Goal: Task Accomplishment & Management: Use online tool/utility

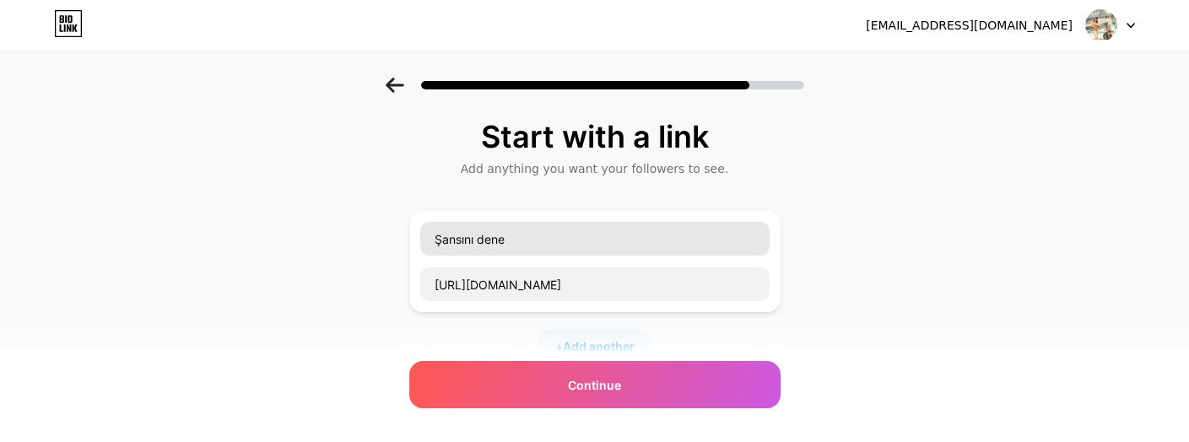
type input "[URL][DOMAIN_NAME]"
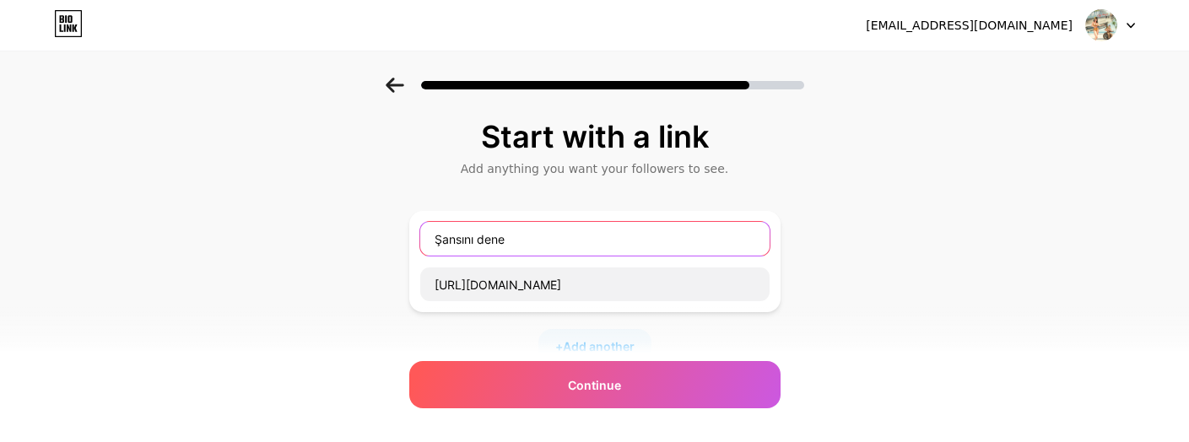
drag, startPoint x: 526, startPoint y: 235, endPoint x: 387, endPoint y: 241, distance: 139.3
click at [387, 241] on div "Start with a link Add anything you want your followers to see. Şansını dene [UR…" at bounding box center [594, 374] width 1189 height 593
click at [525, 231] on input "Şansını dene" at bounding box center [594, 239] width 349 height 34
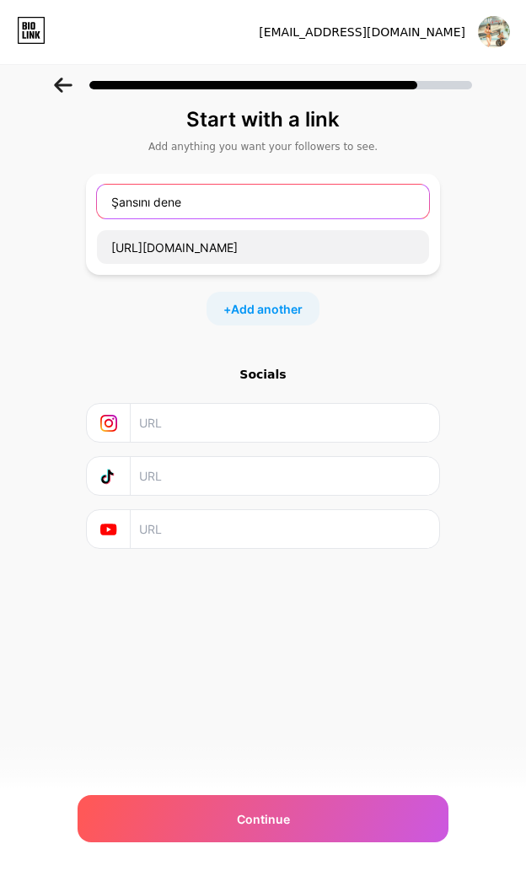
paste input "🎁"
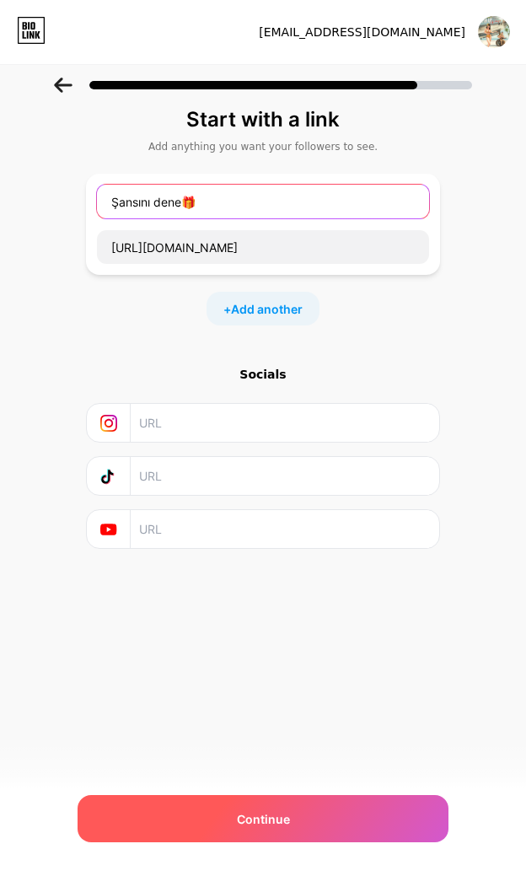
type input "Şansını dene🎁"
click at [244, 441] on span "Continue" at bounding box center [263, 820] width 53 height 18
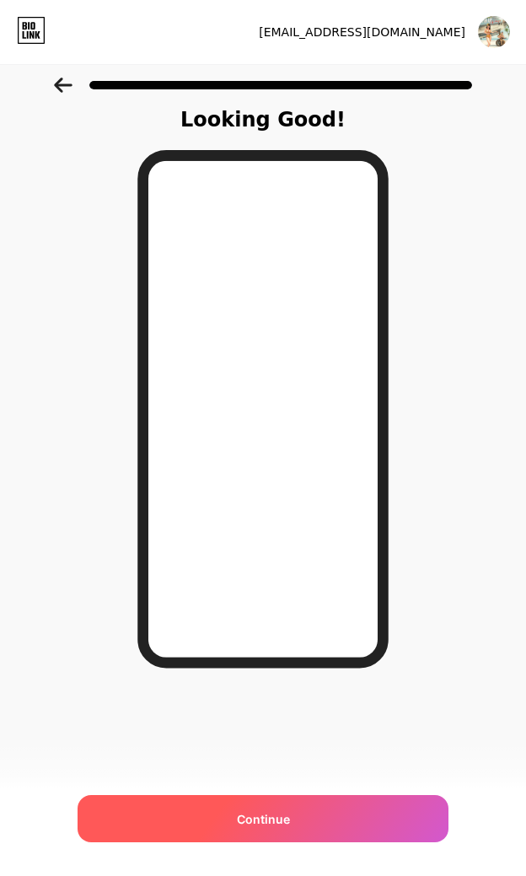
click at [232, 441] on div "Continue" at bounding box center [263, 818] width 371 height 47
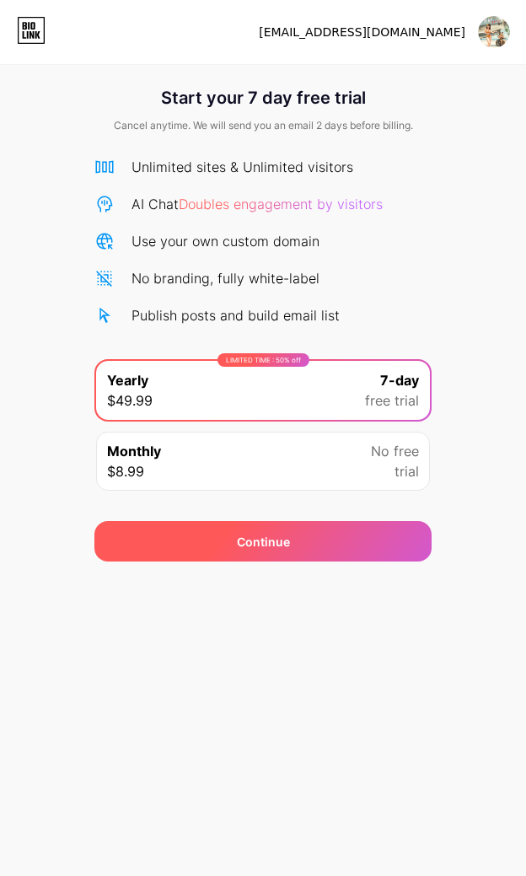
click at [205, 441] on div "Continue" at bounding box center [262, 541] width 337 height 40
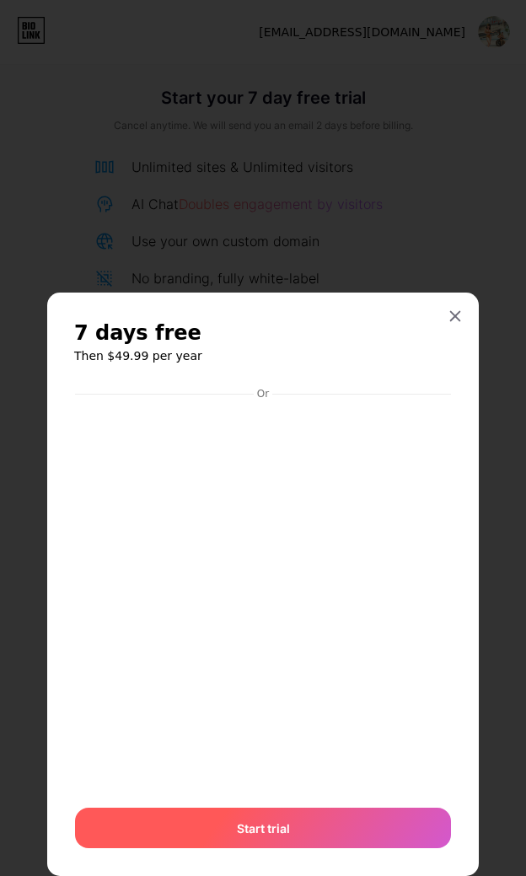
click at [181, 441] on div "Start trial" at bounding box center [263, 828] width 376 height 40
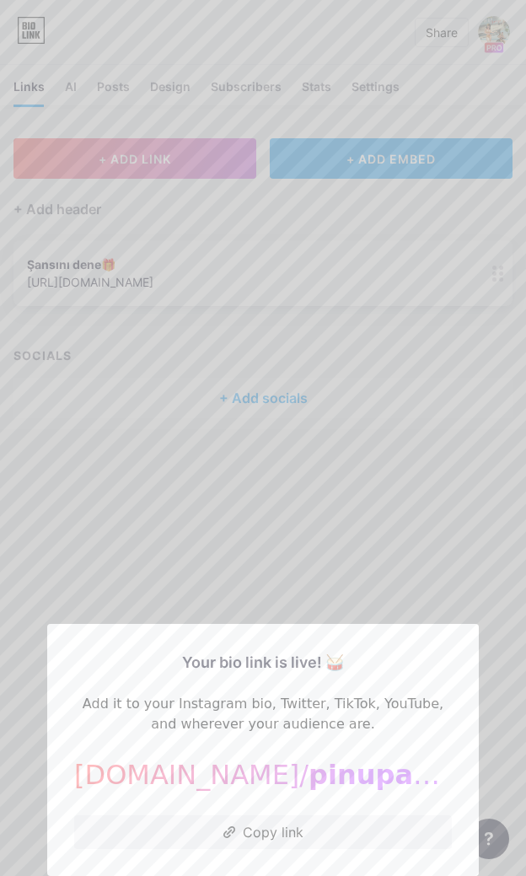
click at [304, 441] on div at bounding box center [263, 438] width 526 height 876
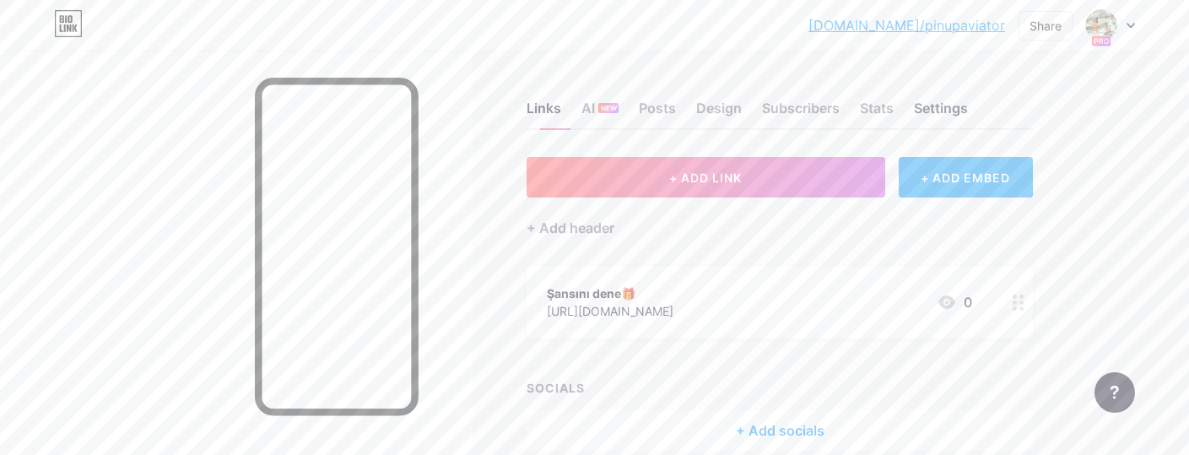
click at [929, 109] on div "Settings" at bounding box center [941, 113] width 54 height 30
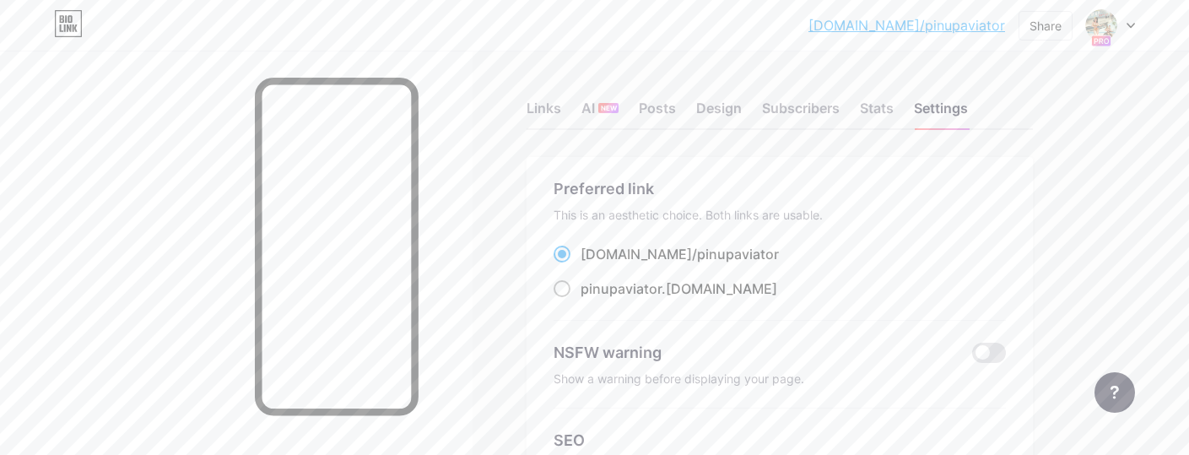
click at [558, 283] on span at bounding box center [561, 288] width 17 height 17
click at [580, 299] on input "pinupaviator .[DOMAIN_NAME]" at bounding box center [585, 304] width 11 height 11
radio input "true"
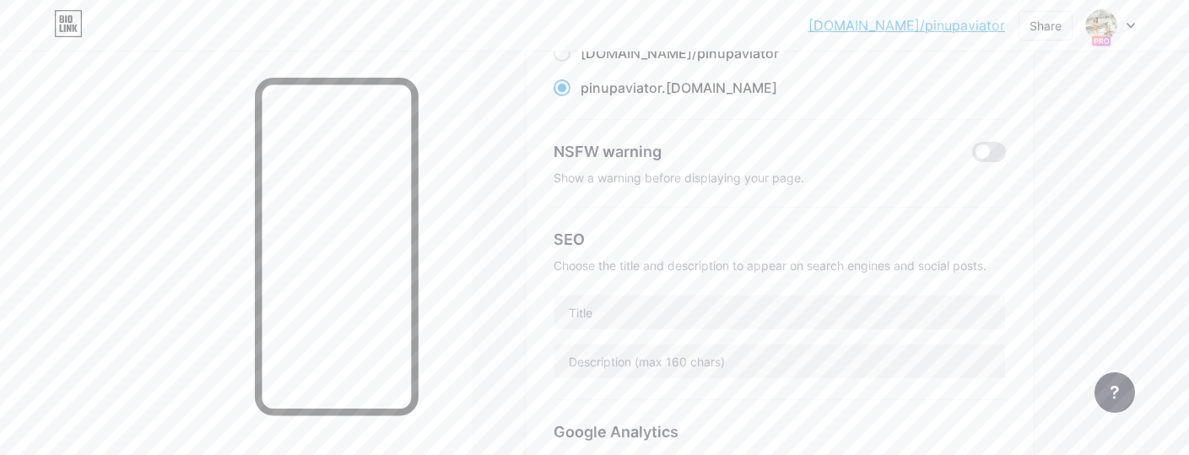
scroll to position [205, 0]
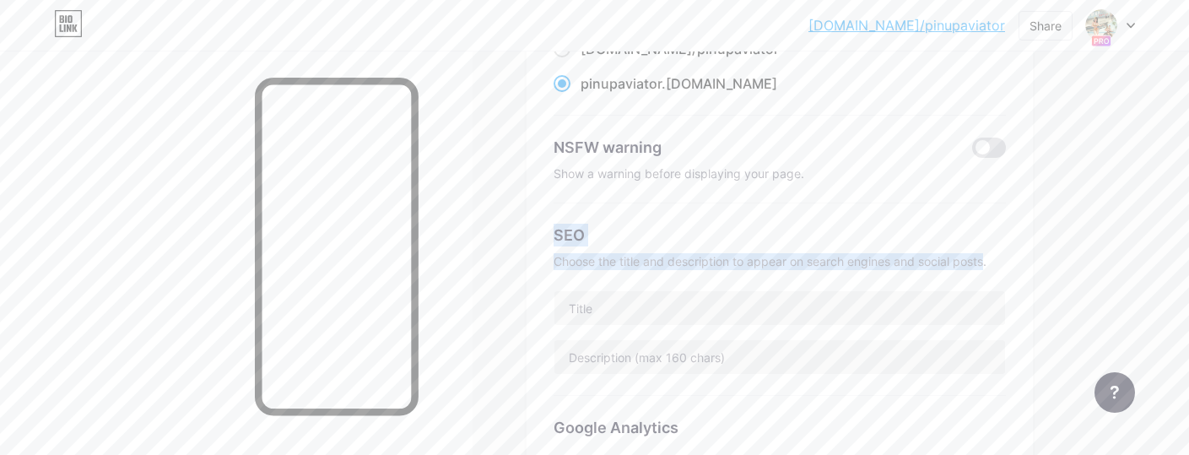
drag, startPoint x: 989, startPoint y: 259, endPoint x: 553, endPoint y: 224, distance: 438.4
click at [553, 224] on div "Preferred link This is an aesthetic choice. Both links are usable. [DOMAIN_NAME…" at bounding box center [779, 327] width 506 height 750
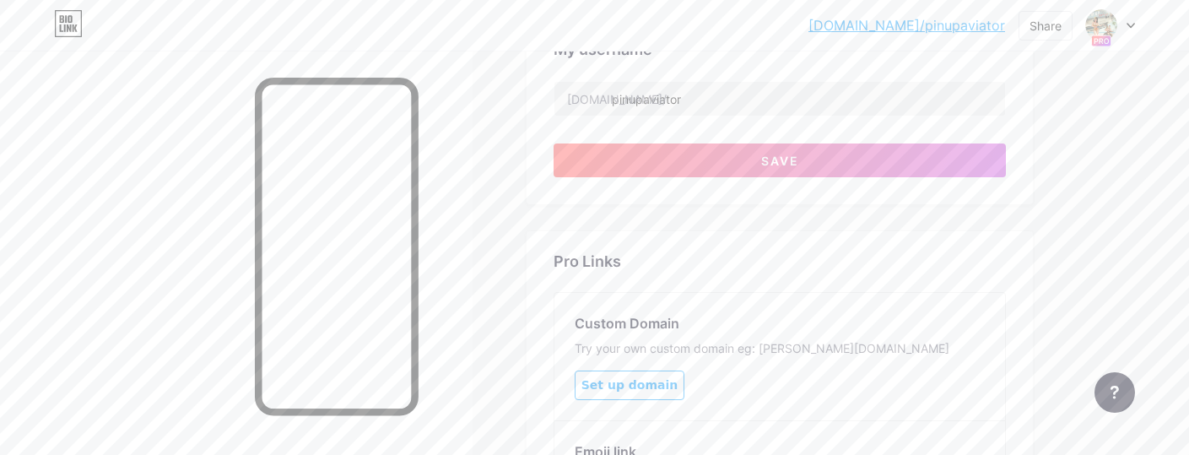
scroll to position [637, 0]
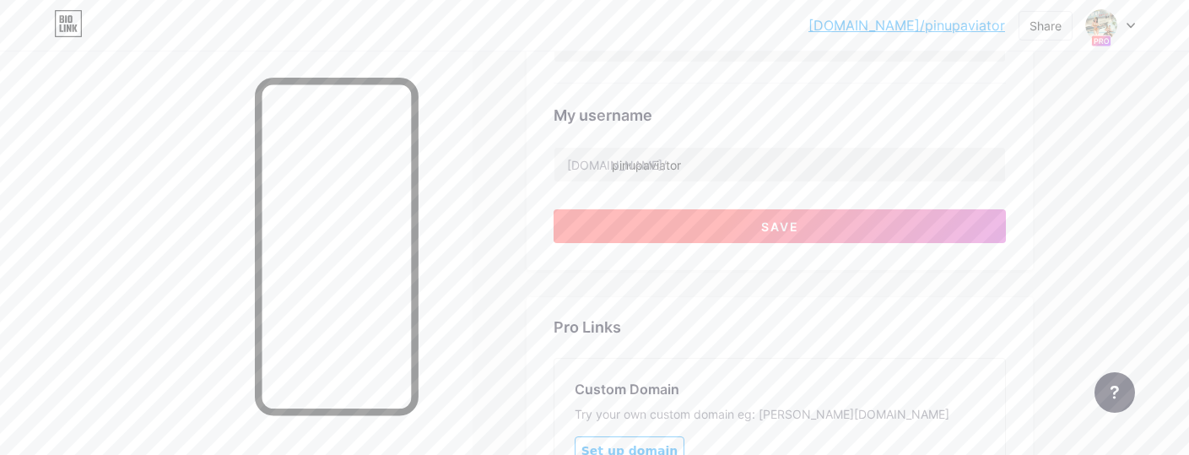
click at [728, 225] on button "Save" at bounding box center [779, 226] width 452 height 34
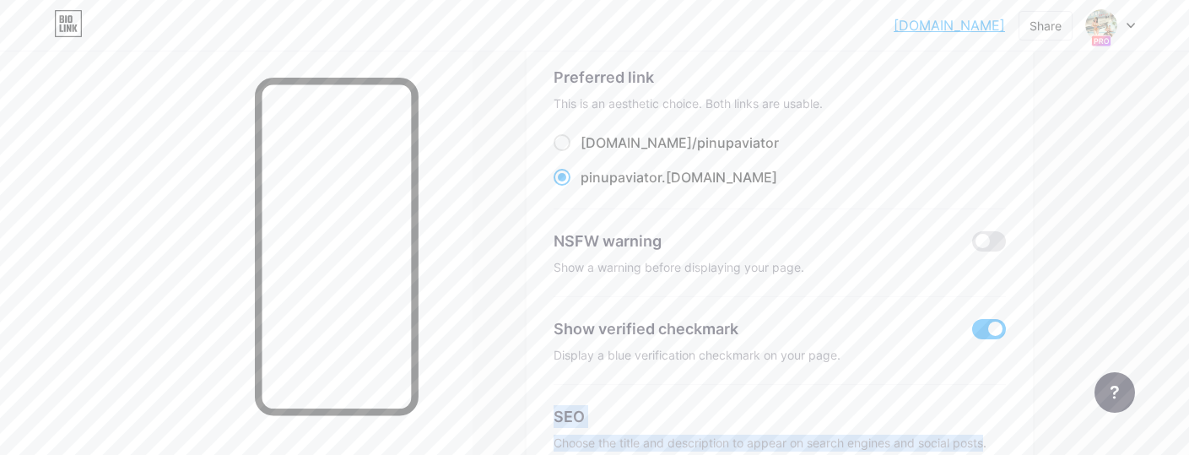
scroll to position [0, 0]
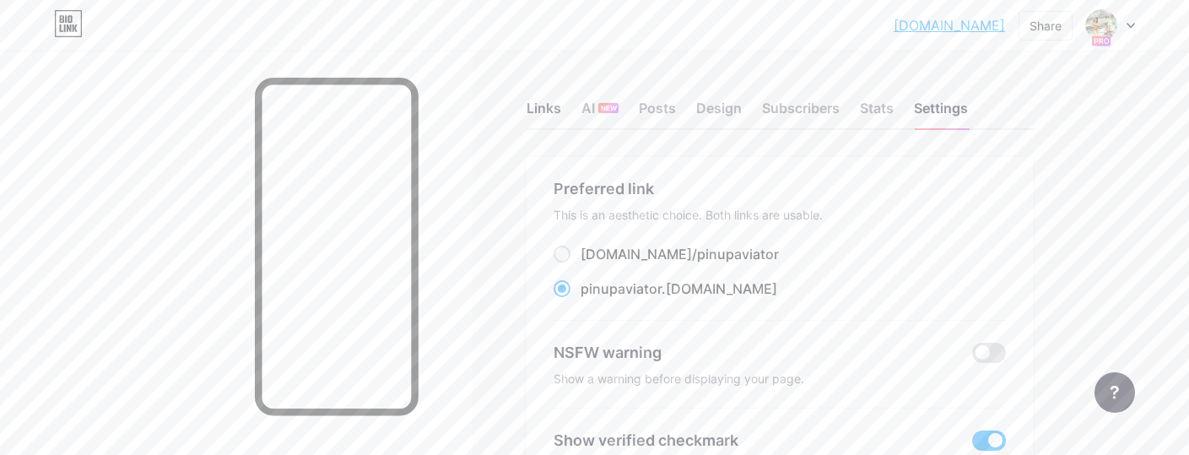
click at [546, 114] on div "Links" at bounding box center [543, 113] width 35 height 30
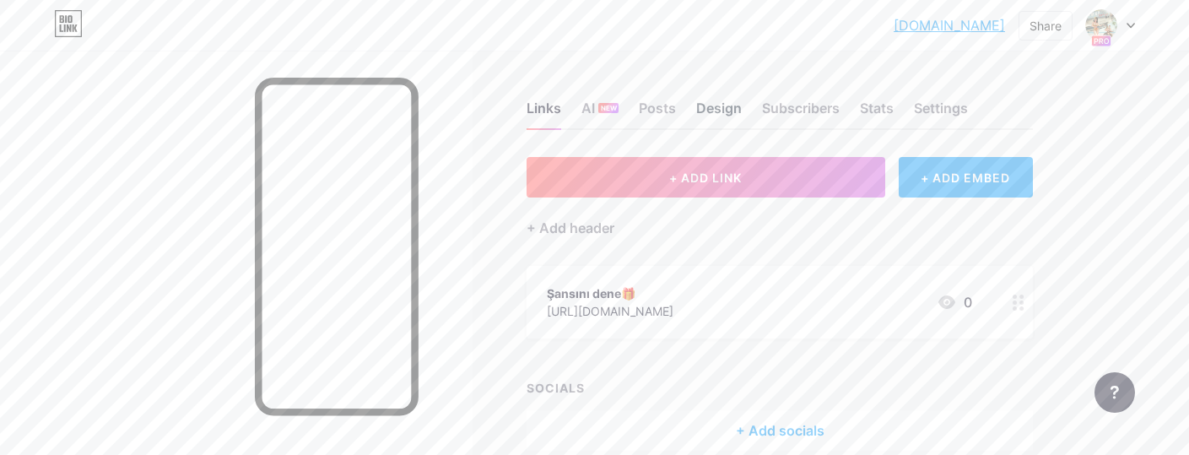
click at [715, 100] on div "Design" at bounding box center [719, 113] width 46 height 30
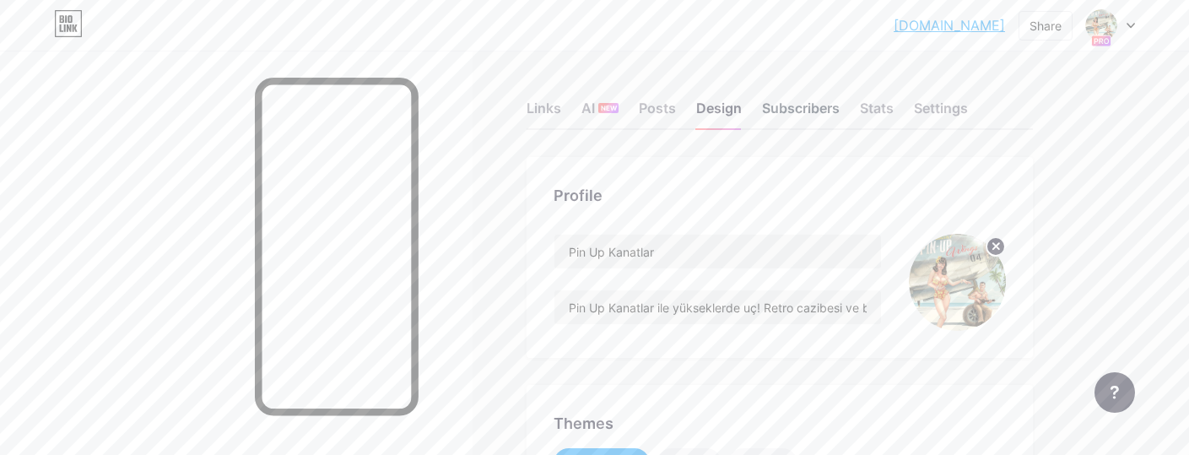
click at [804, 112] on div "Subscribers" at bounding box center [801, 113] width 78 height 30
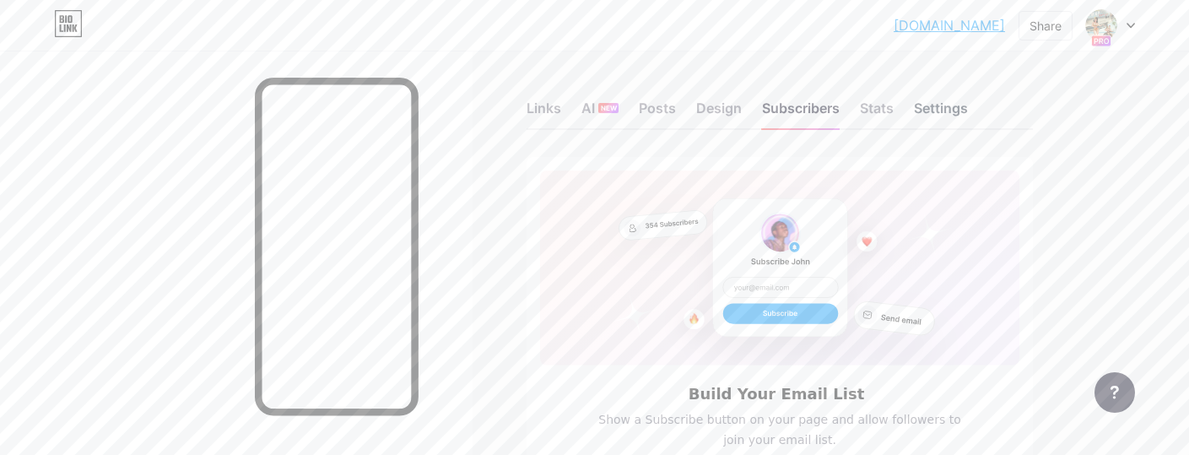
click at [949, 111] on div "Settings" at bounding box center [941, 113] width 54 height 30
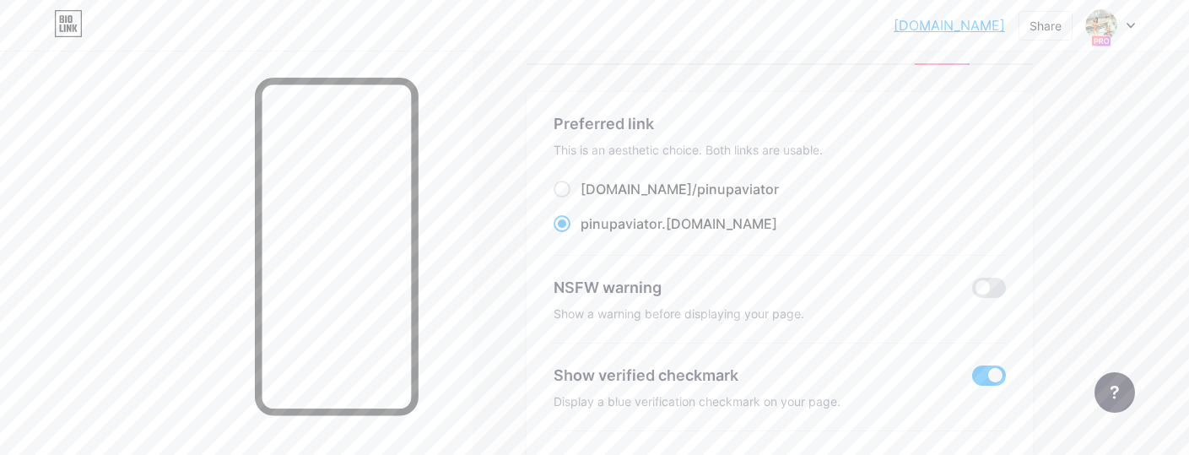
scroll to position [51, 0]
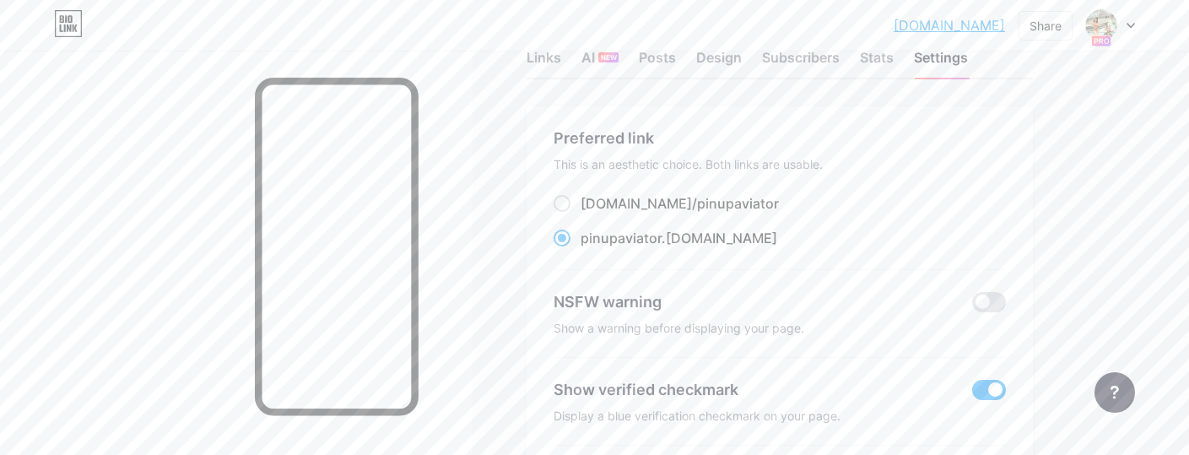
click at [1130, 29] on div at bounding box center [1110, 25] width 49 height 30
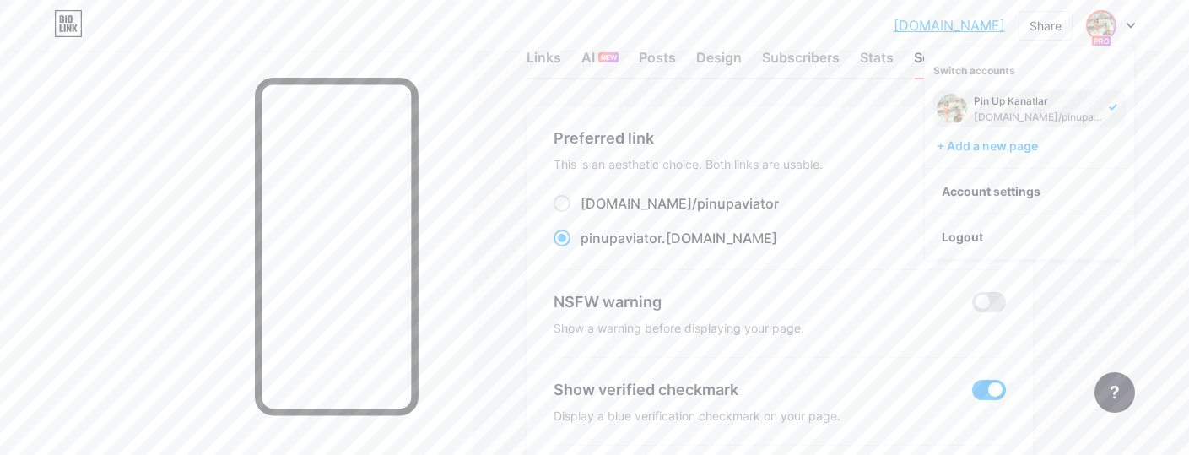
click at [51, 34] on div "[DOMAIN_NAME]... [DOMAIN_NAME] Share Switch accounts Pin Up Kanatlar [DOMAIN_NA…" at bounding box center [594, 25] width 1189 height 30
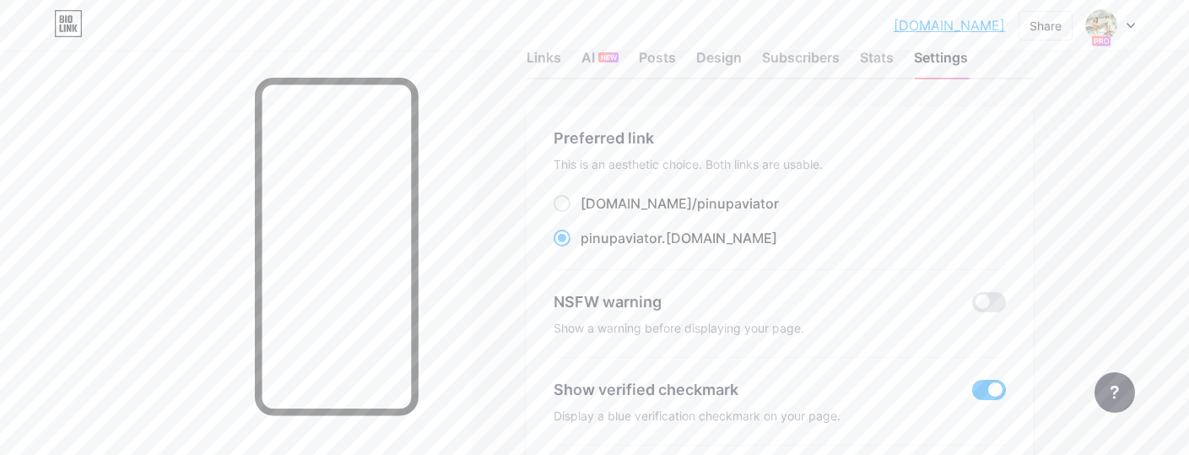
click at [72, 22] on icon at bounding box center [69, 19] width 4 height 8
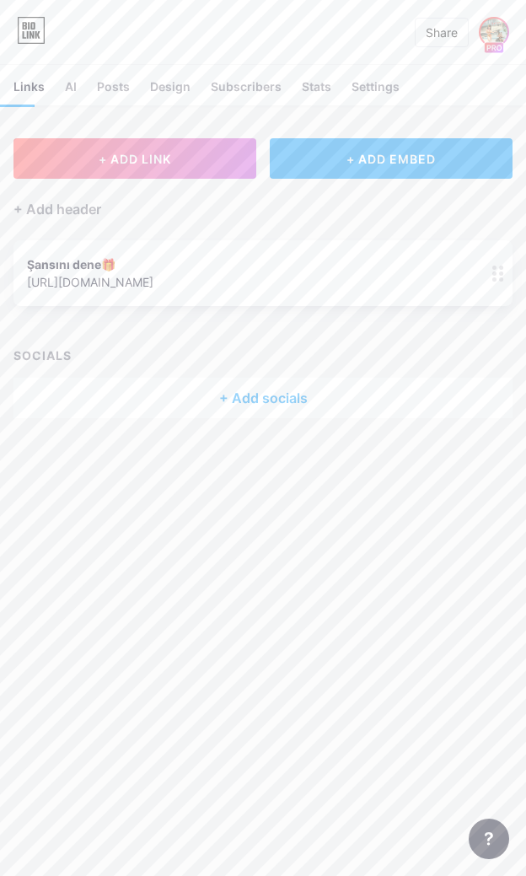
click at [496, 33] on img at bounding box center [494, 32] width 27 height 27
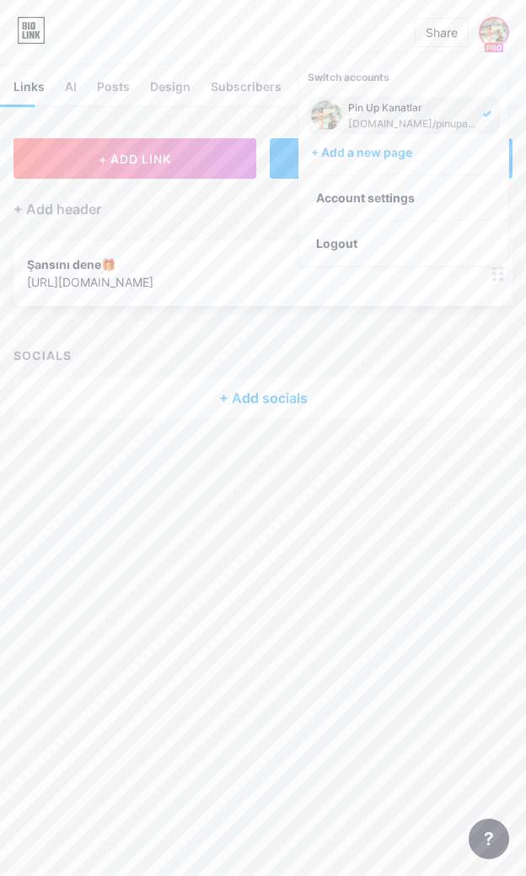
click at [496, 33] on img at bounding box center [494, 32] width 27 height 27
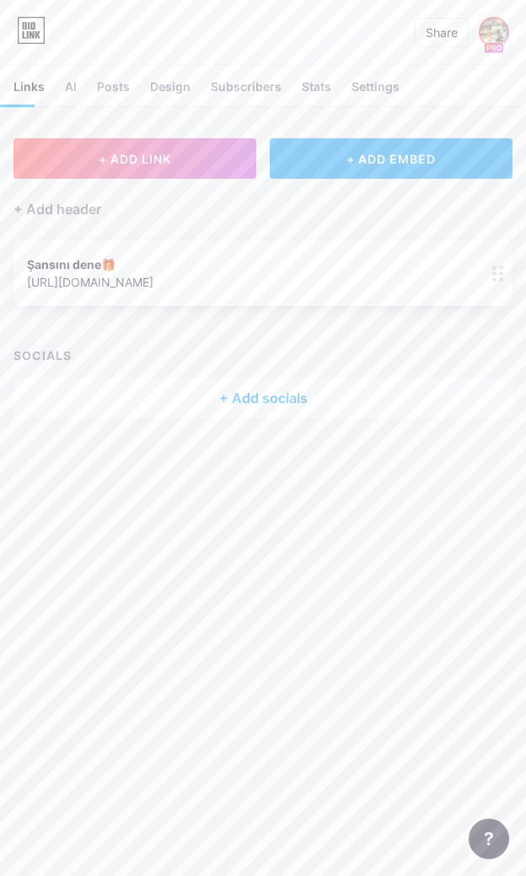
click at [496, 33] on img at bounding box center [494, 32] width 27 height 27
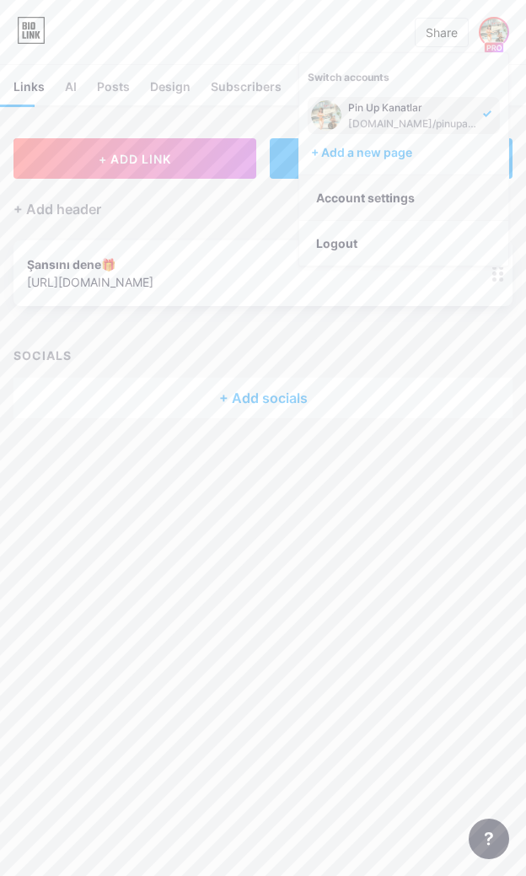
click at [392, 191] on link "Account settings" at bounding box center [403, 198] width 209 height 46
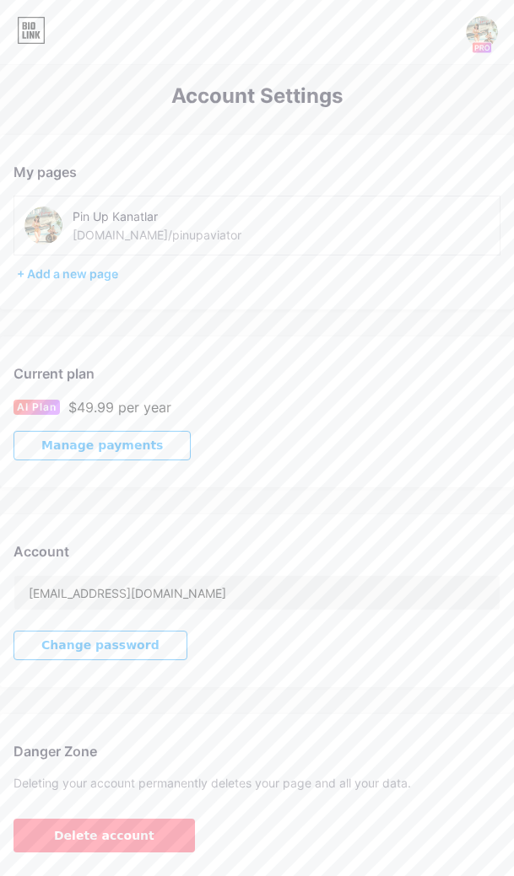
click at [473, 26] on img at bounding box center [482, 32] width 32 height 32
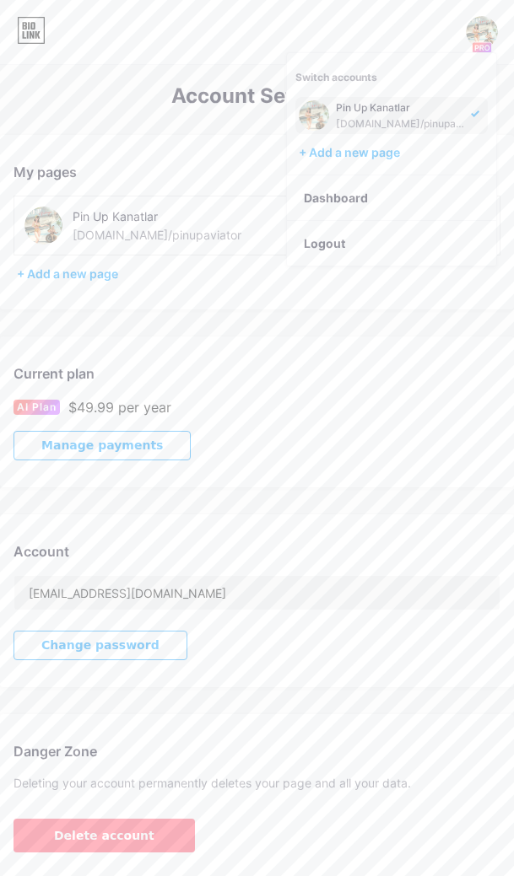
click at [17, 22] on icon at bounding box center [31, 30] width 29 height 27
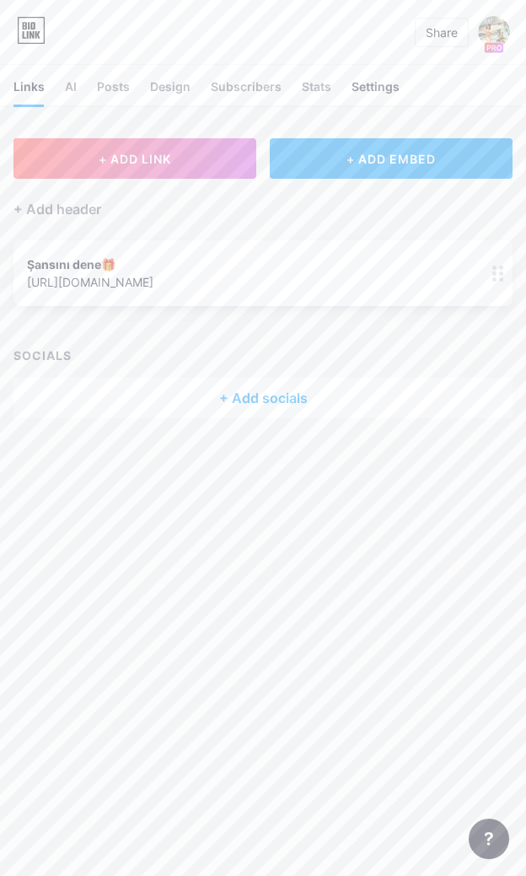
click at [353, 94] on div "Settings" at bounding box center [376, 92] width 48 height 28
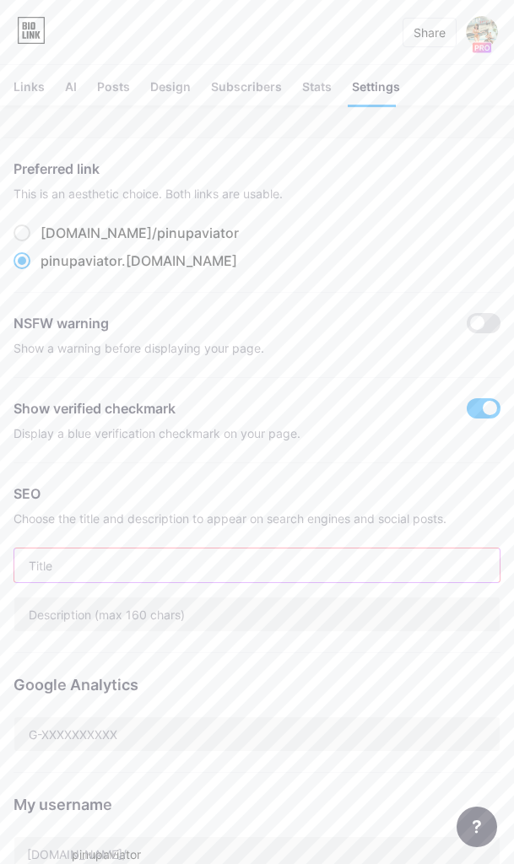
paste input "Pin Up Aviator – Gerçek Kazanç ve Hızlı Oyun"
type input "Pin Up Aviator – Gerçek Kazanç ve Hızlı Oyun"
click at [67, 441] on input "text" at bounding box center [256, 614] width 485 height 34
paste input "Pin Up Aviator Türkiye’de en popüler oyun. Hızlı bahisler, büyük kazanç fırsatl…"
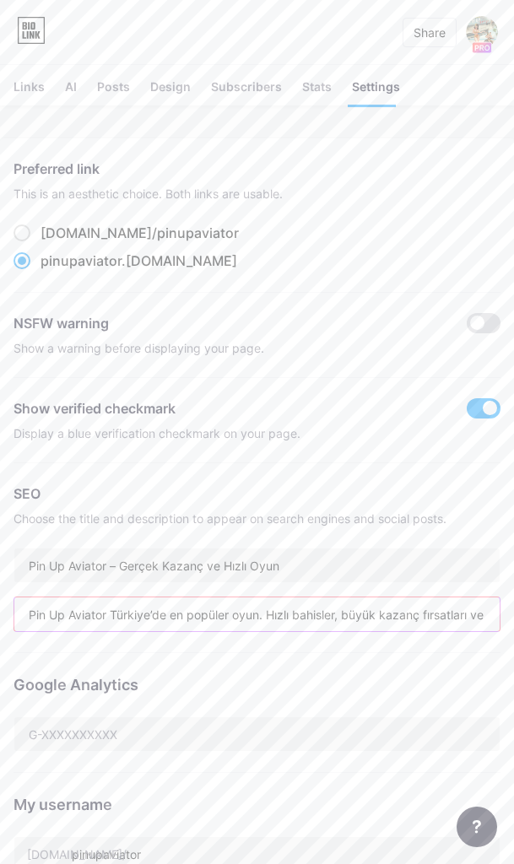
scroll to position [0, 185]
type input "Pin Up Aviator Türkiye’de en popüler oyun. Hızlı bahisler, büyük kazanç fırsatl…"
click at [321, 441] on div "SEO" at bounding box center [256, 493] width 487 height 20
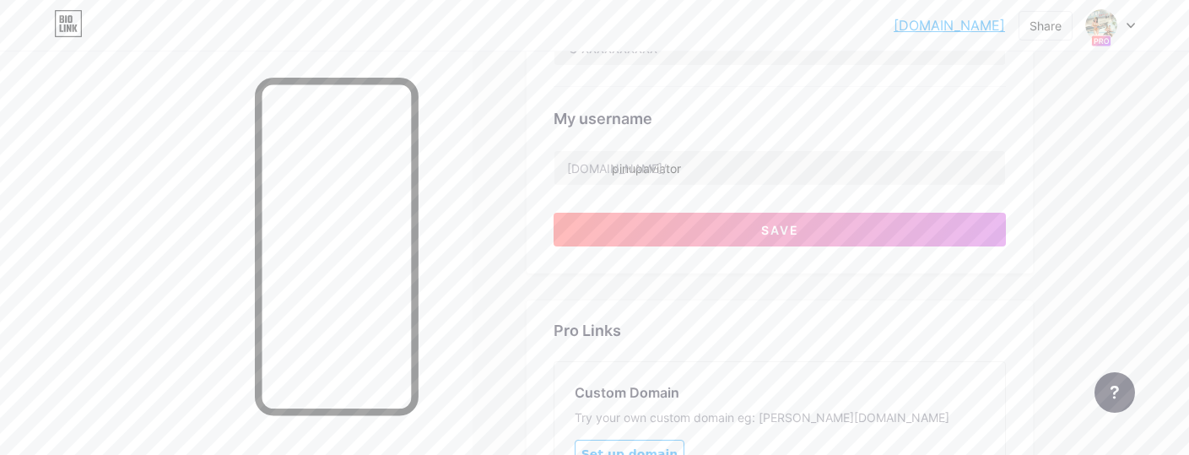
scroll to position [734, 0]
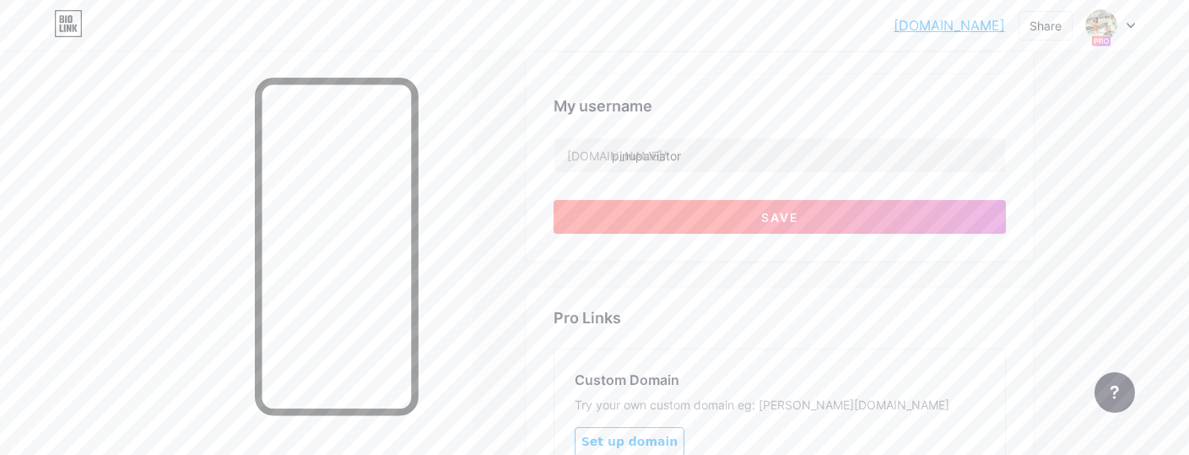
click at [677, 229] on button "Save" at bounding box center [779, 217] width 452 height 34
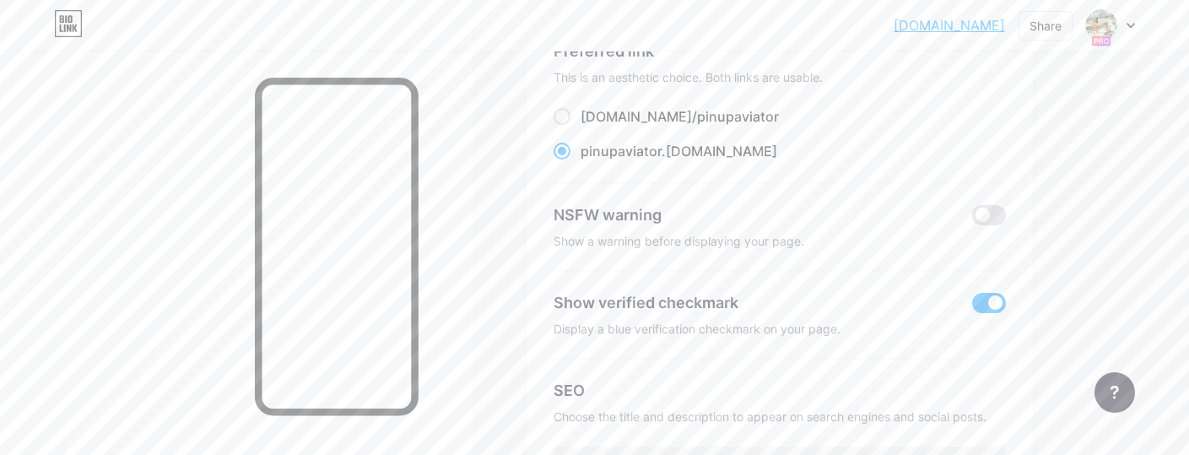
scroll to position [0, 0]
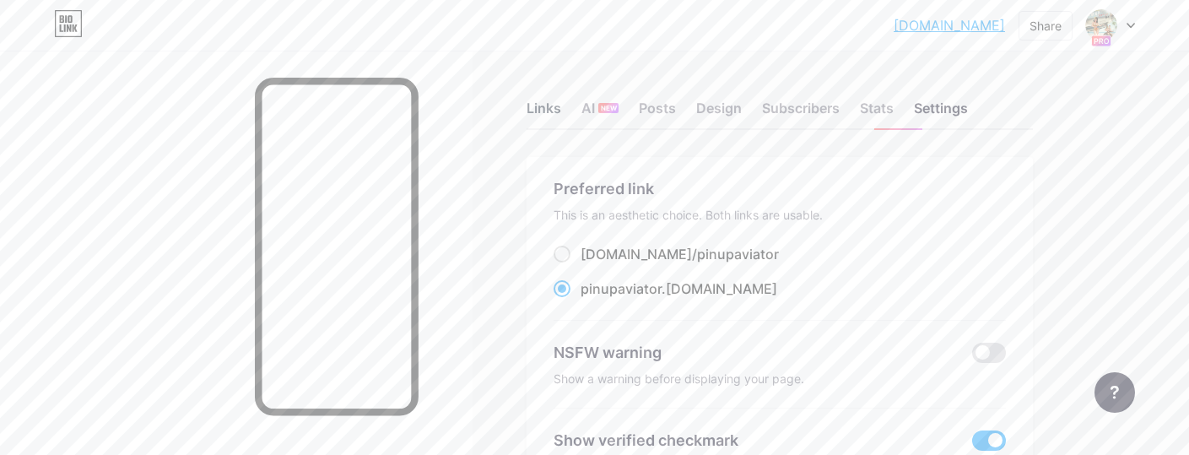
click at [555, 114] on div "Links" at bounding box center [543, 113] width 35 height 30
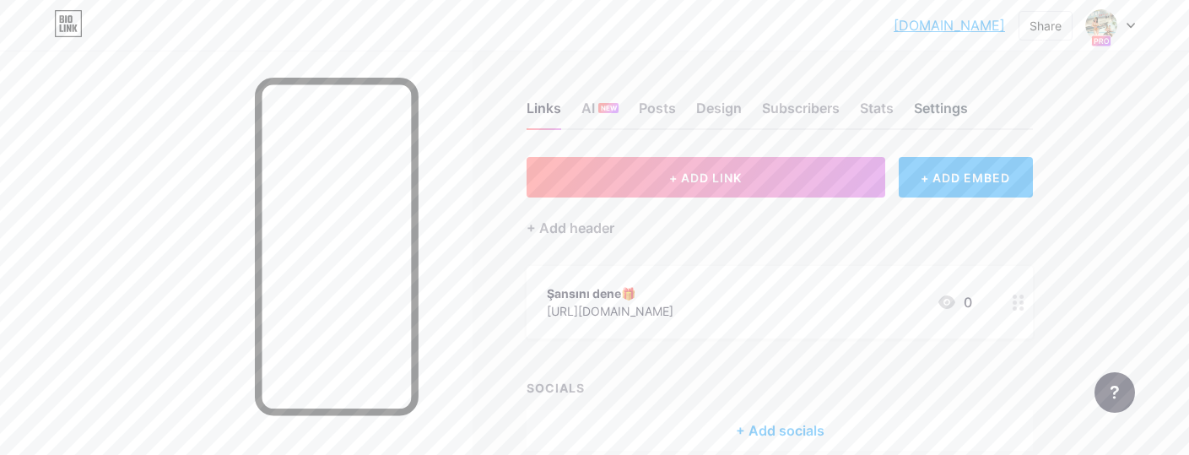
click at [952, 102] on div "Settings" at bounding box center [941, 113] width 54 height 30
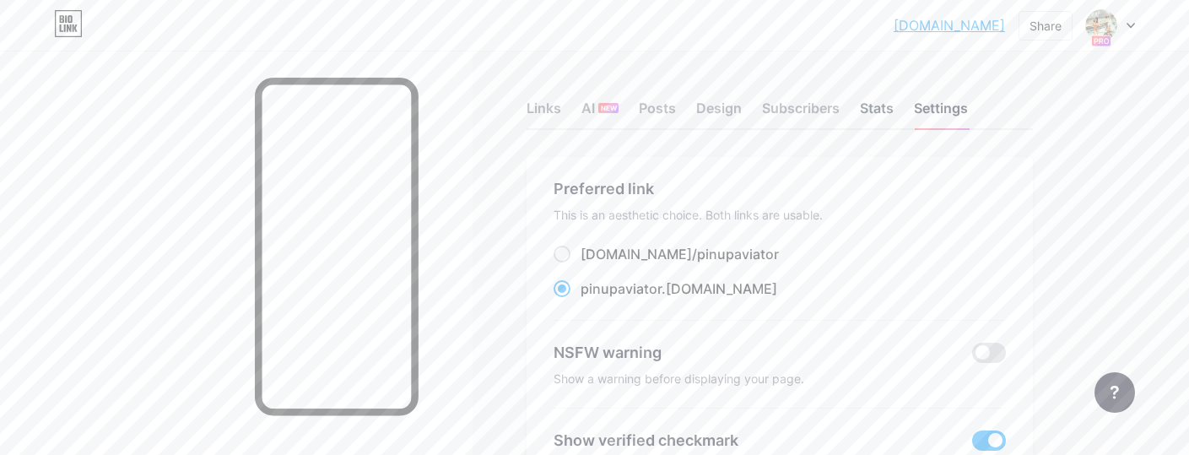
click at [874, 112] on div "Stats" at bounding box center [877, 113] width 34 height 30
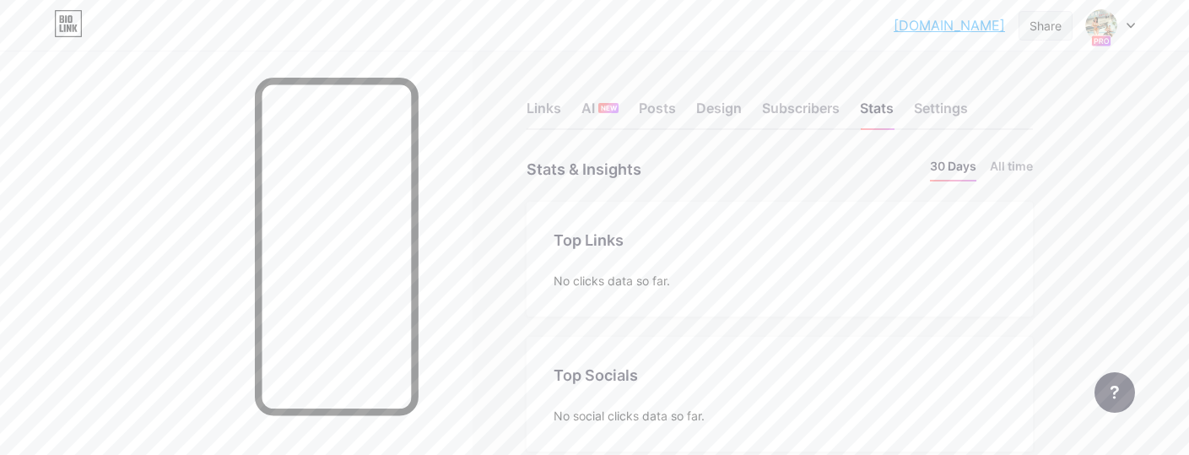
click at [1041, 19] on div "Share" at bounding box center [1045, 26] width 32 height 18
click at [874, 84] on div "Copy link" at bounding box center [905, 87] width 62 height 20
click at [539, 102] on div "Links" at bounding box center [543, 113] width 35 height 30
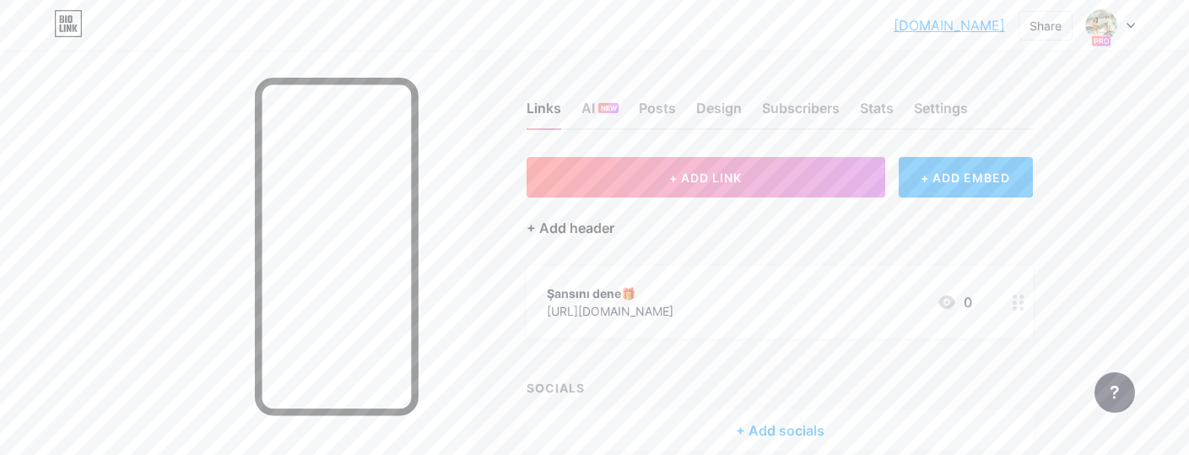
click at [551, 232] on div "+ Add header" at bounding box center [570, 228] width 88 height 20
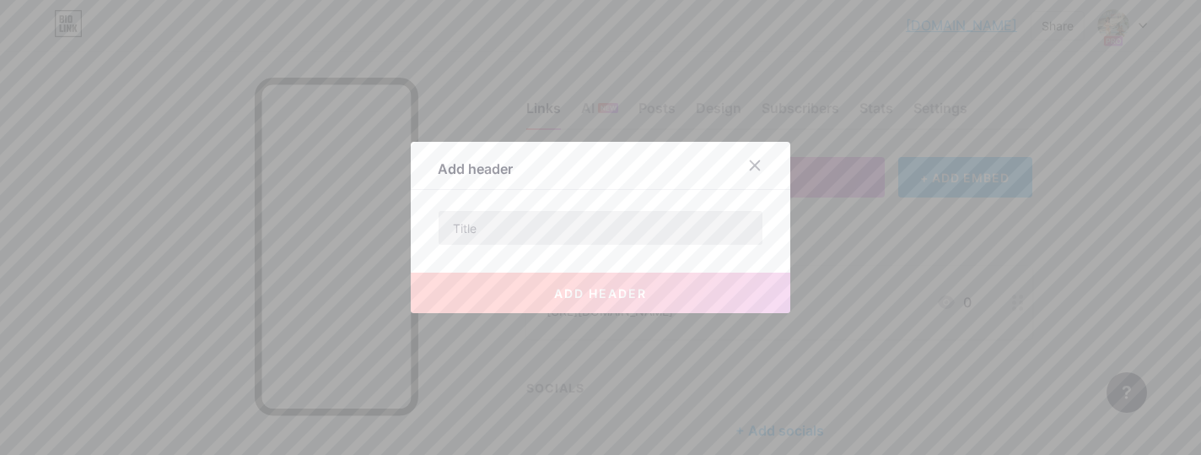
click at [467, 225] on input "text" at bounding box center [601, 228] width 324 height 34
click at [747, 162] on div at bounding box center [755, 165] width 30 height 30
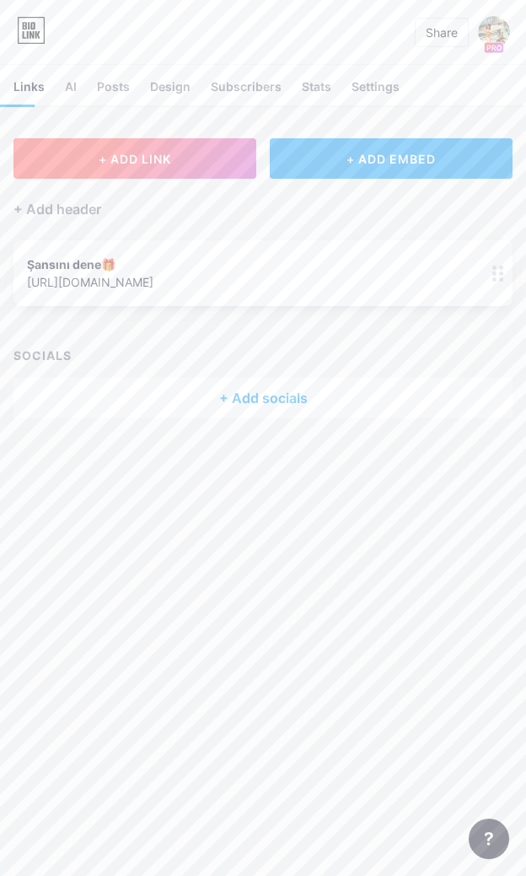
click at [128, 159] on span "+ ADD LINK" at bounding box center [135, 159] width 73 height 14
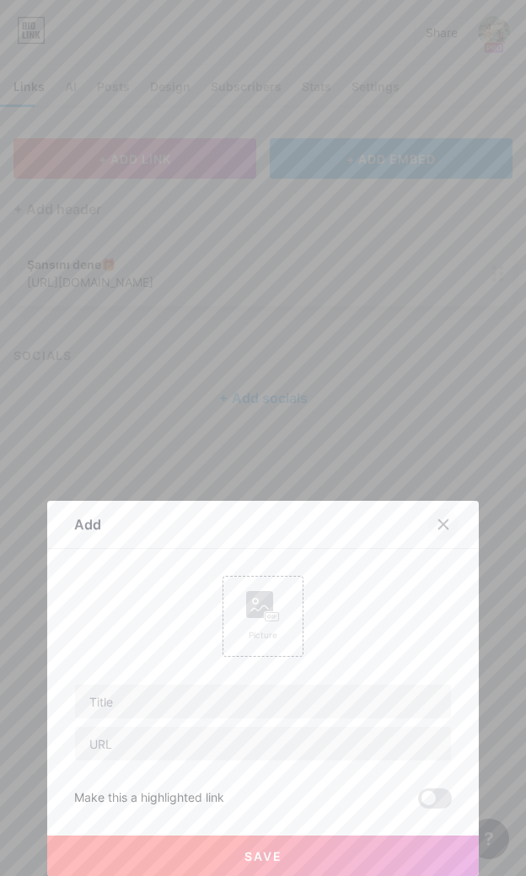
click at [453, 441] on div at bounding box center [444, 524] width 30 height 30
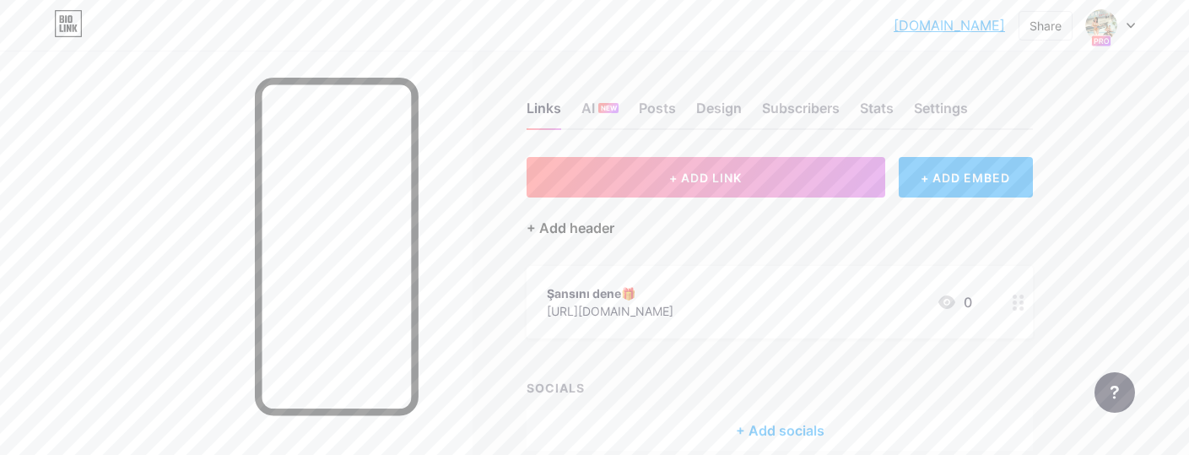
click at [576, 221] on div "+ Add header" at bounding box center [570, 228] width 88 height 20
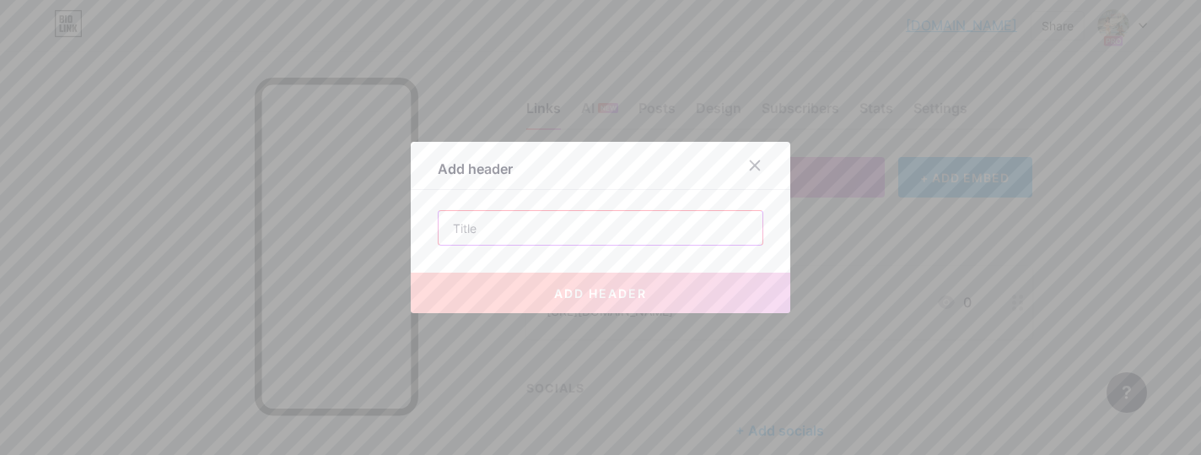
paste input "👉 Pin Up’tan Büyük Bonuslar"
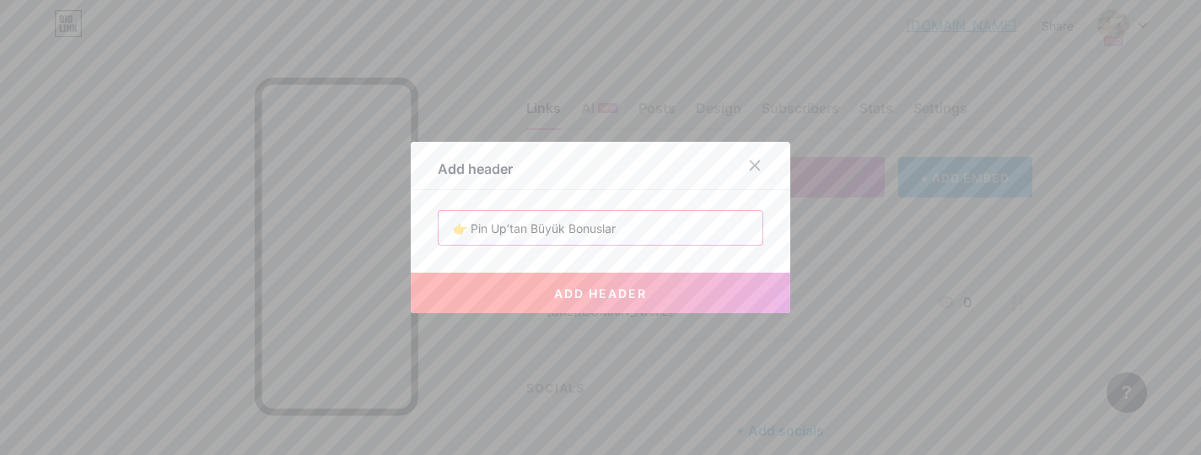
drag, startPoint x: 472, startPoint y: 223, endPoint x: 434, endPoint y: 224, distance: 38.0
click at [434, 224] on div "Add header 👉 Pin Up’tan Büyük Bonuslar add header" at bounding box center [601, 227] width 380 height 171
type input "Pin Up’tan Büyük Bonuslar"
click at [500, 298] on button "add header" at bounding box center [601, 292] width 380 height 40
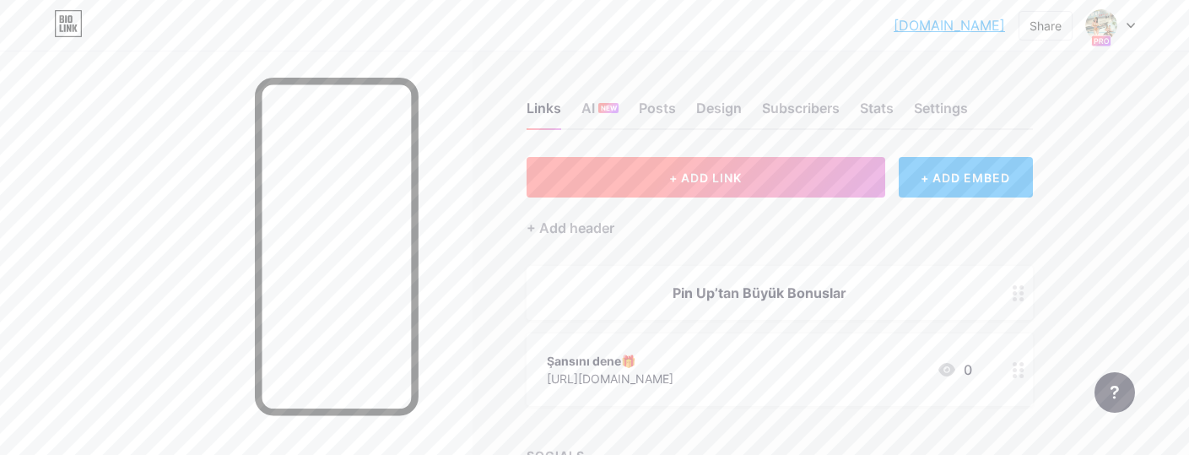
click at [584, 177] on button "+ ADD LINK" at bounding box center [705, 177] width 358 height 40
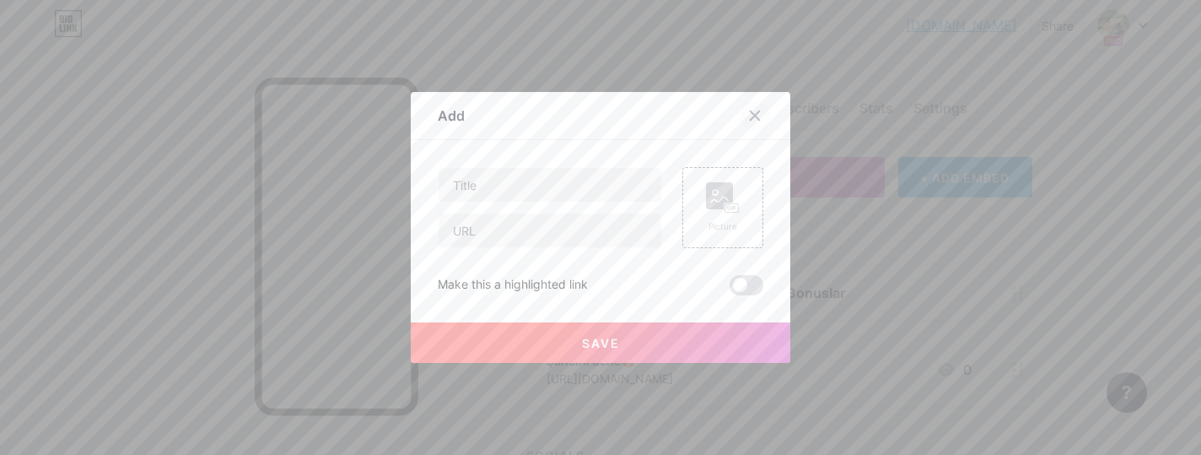
click at [751, 120] on icon at bounding box center [755, 115] width 9 height 9
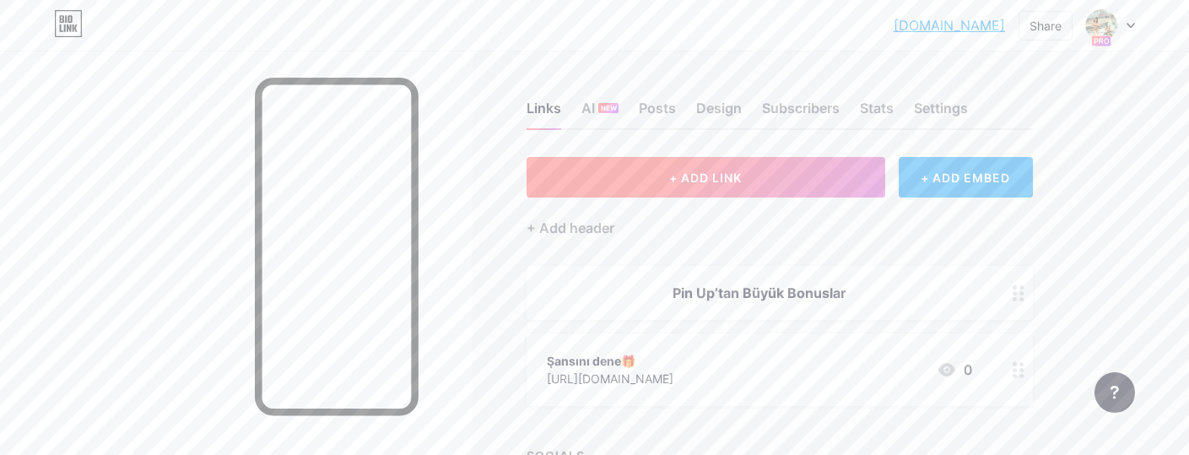
click at [687, 186] on button "+ ADD LINK" at bounding box center [705, 177] width 358 height 40
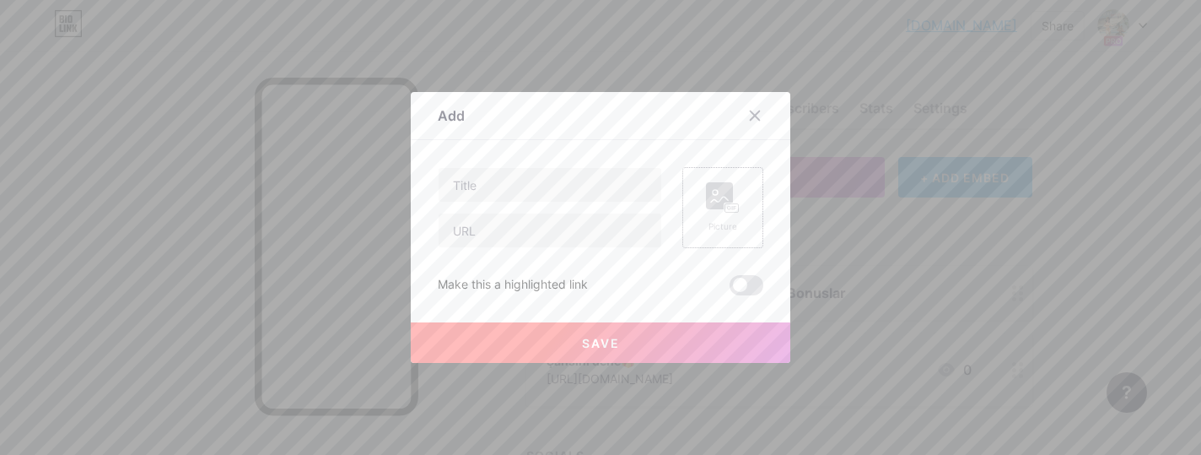
click at [725, 209] on rect at bounding box center [731, 208] width 13 height 8
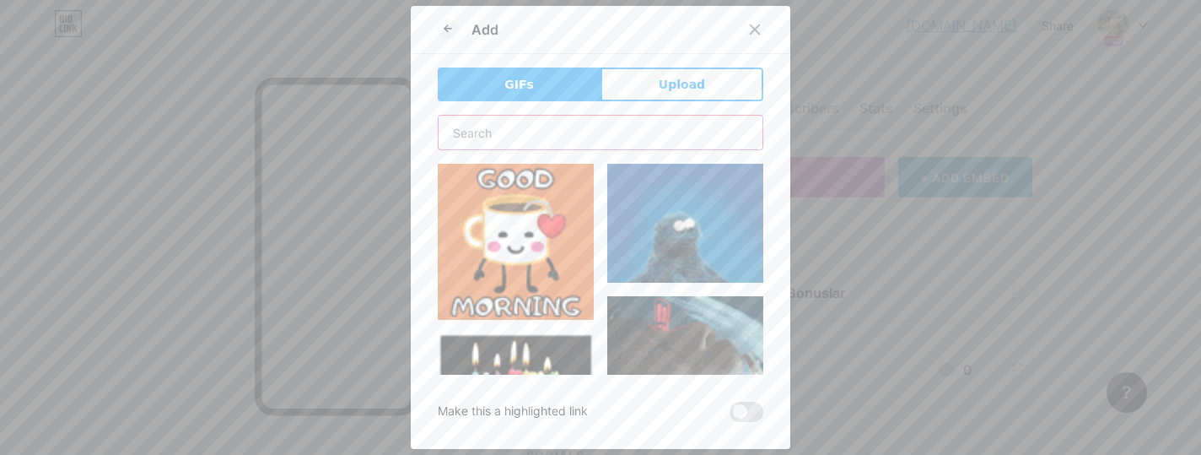
click at [499, 136] on input "text" at bounding box center [601, 133] width 324 height 34
click at [669, 82] on span "Upload" at bounding box center [682, 85] width 46 height 18
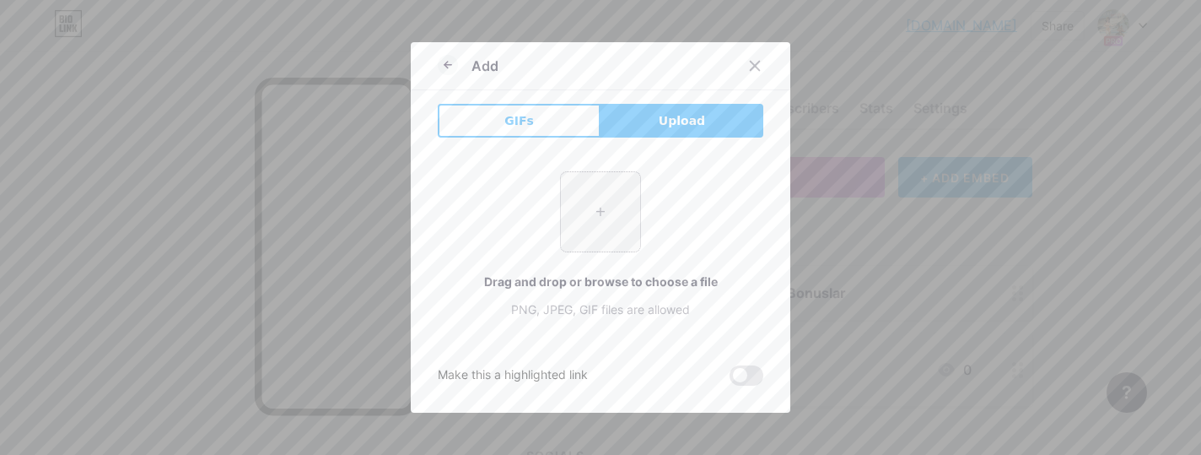
click at [596, 207] on input "file" at bounding box center [600, 211] width 79 height 79
type input "C:\fakepath\post-thumbnail-1.jpg"
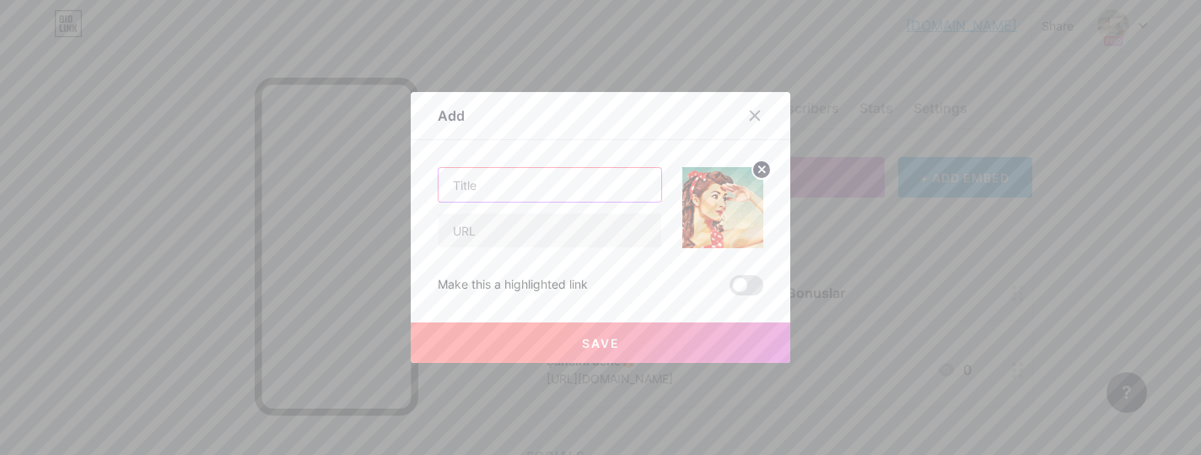
click at [464, 187] on input "text" at bounding box center [550, 185] width 223 height 34
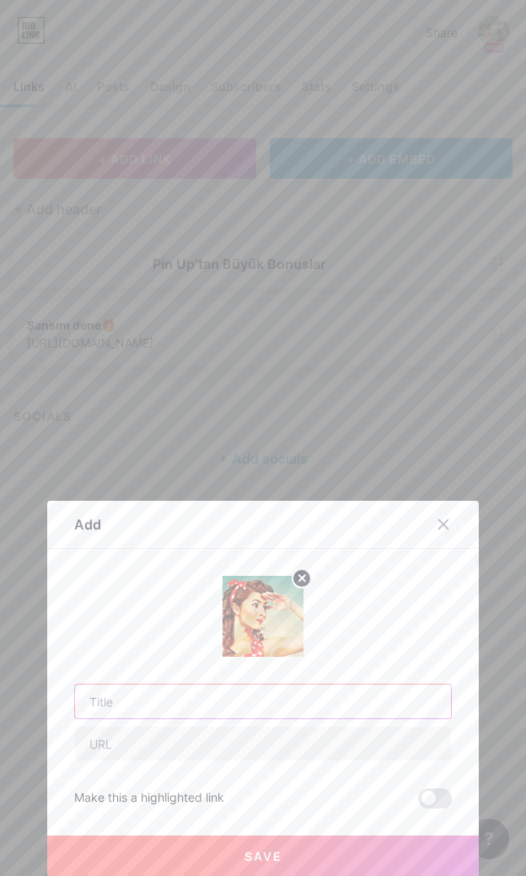
paste input "✈️ Aviator’u Başlat"
drag, startPoint x: 109, startPoint y: 699, endPoint x: 75, endPoint y: 704, distance: 34.0
click at [75, 441] on input "✈️ Aviator’u Başlat" at bounding box center [263, 702] width 376 height 34
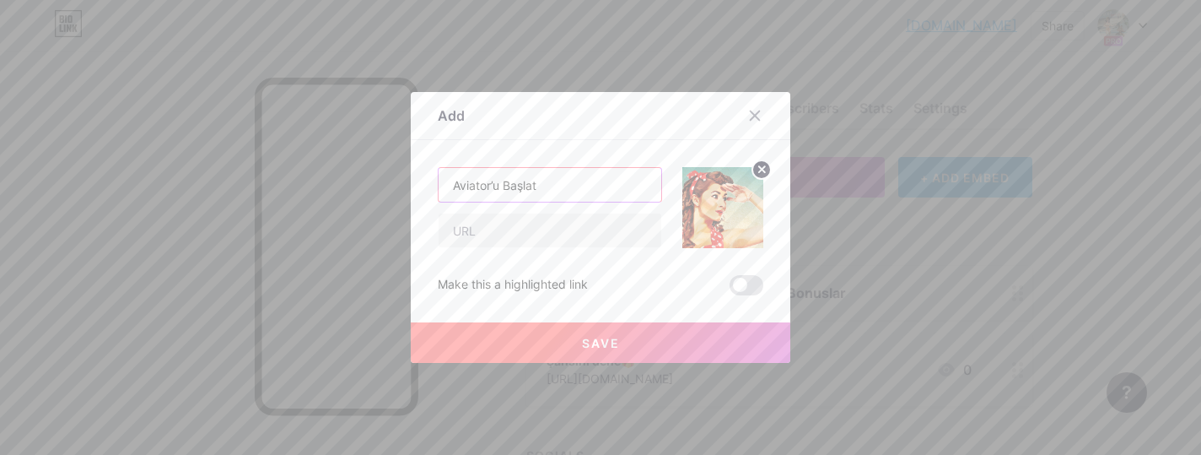
click at [552, 191] on input "Aviator’u Başlat" at bounding box center [550, 185] width 223 height 34
paste input "✈️"
type input "Aviator’u Başlat✈️"
click at [465, 228] on input "text" at bounding box center [550, 230] width 223 height 34
paste input "[URL][DOMAIN_NAME]"
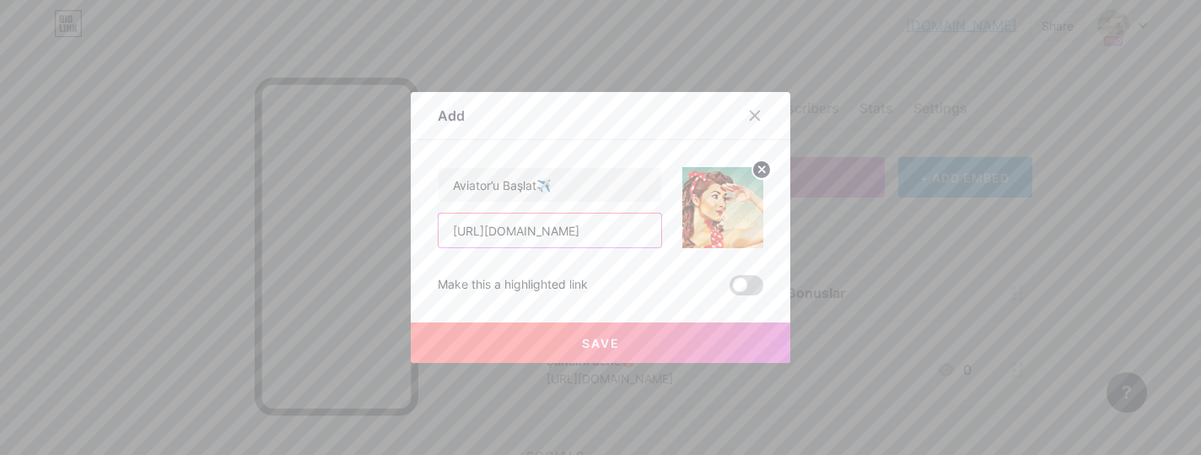
type input "[URL][DOMAIN_NAME]"
click at [744, 285] on span at bounding box center [747, 285] width 34 height 20
click at [730, 289] on input "checkbox" at bounding box center [730, 289] width 0 height 0
click at [744, 285] on span at bounding box center [747, 285] width 34 height 20
click at [730, 289] on input "checkbox" at bounding box center [730, 289] width 0 height 0
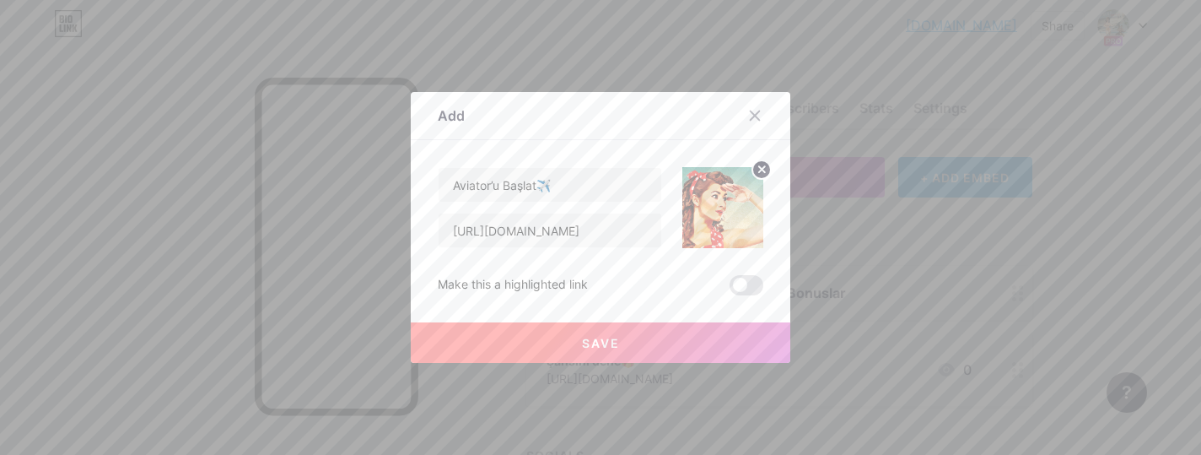
click at [641, 346] on button "Save" at bounding box center [601, 342] width 380 height 40
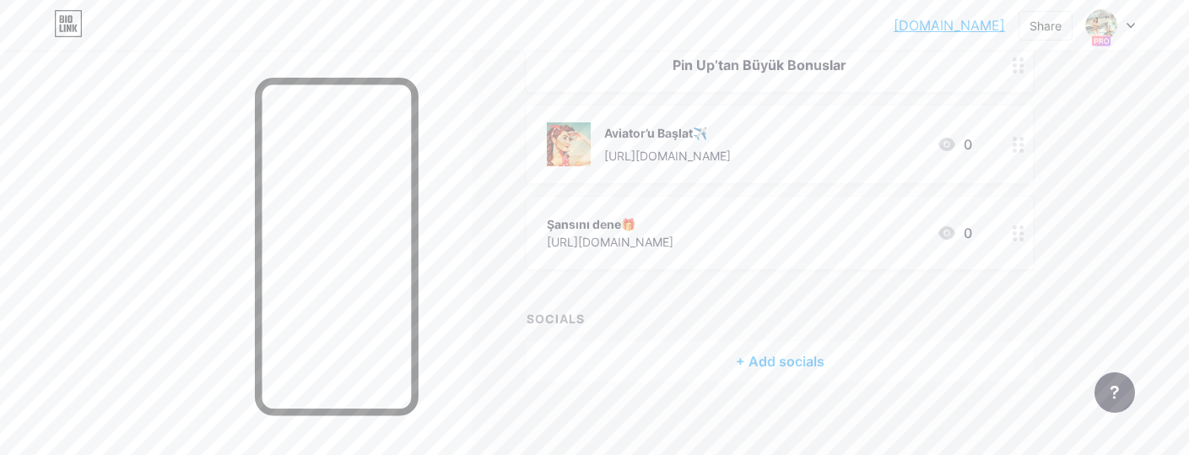
scroll to position [238, 0]
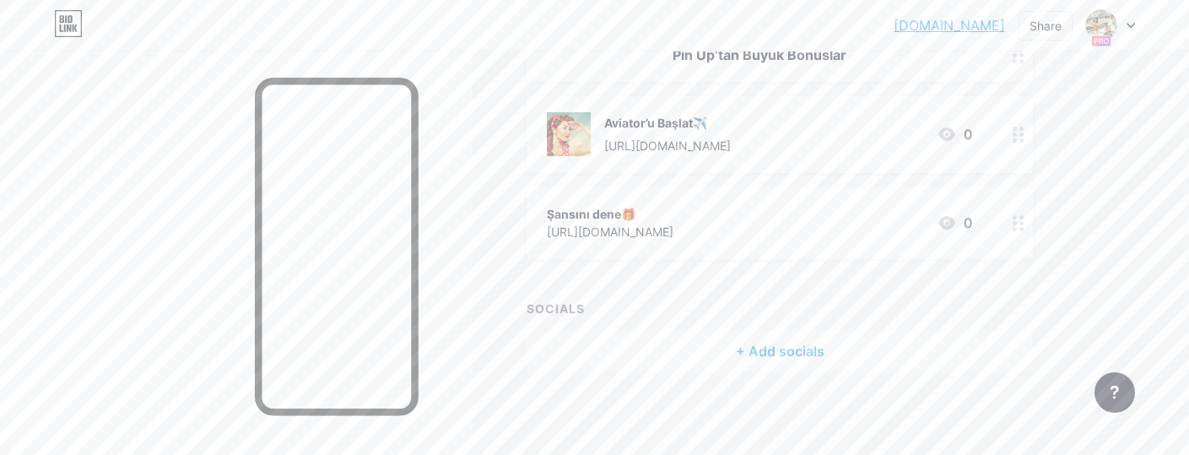
click at [1129, 24] on icon at bounding box center [1130, 26] width 8 height 6
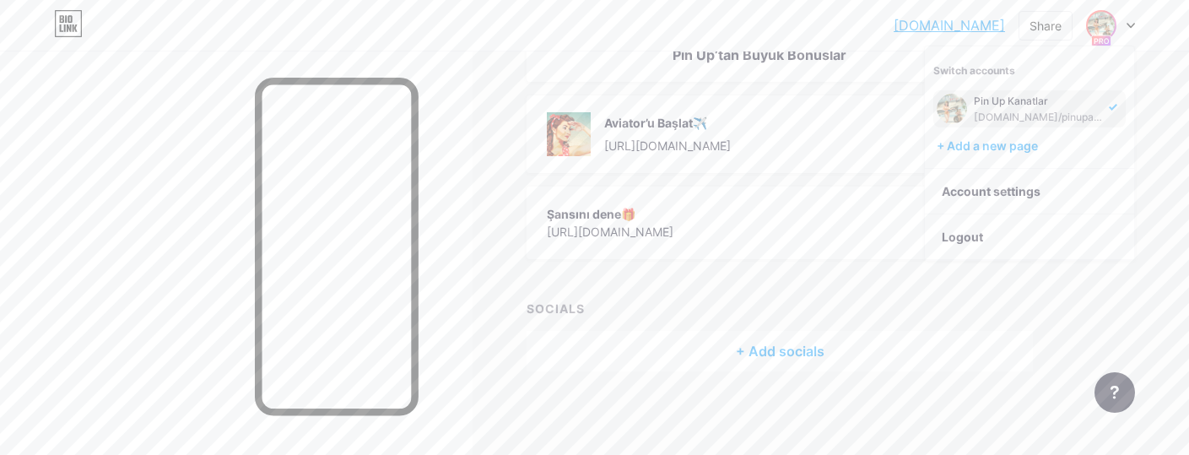
click at [1129, 24] on icon at bounding box center [1130, 26] width 8 height 6
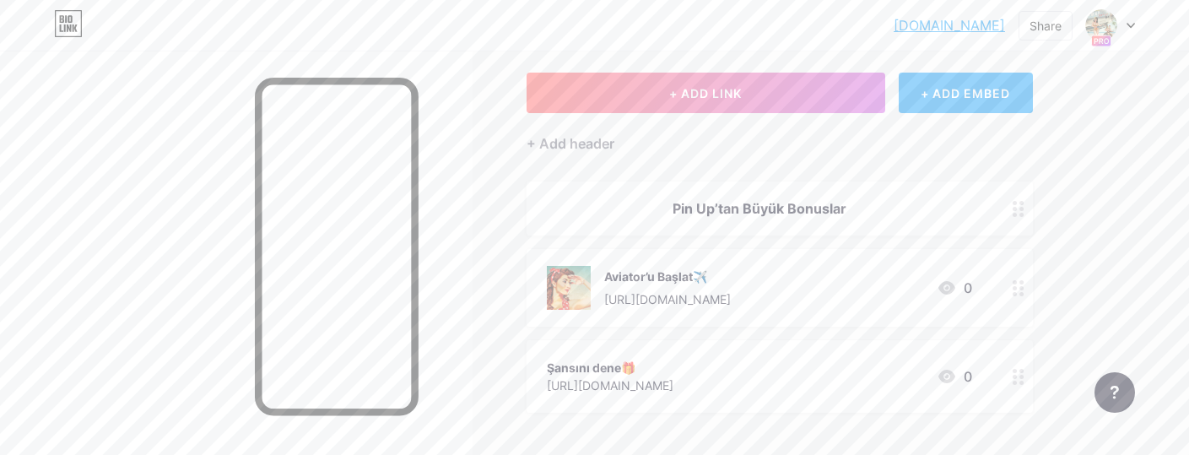
scroll to position [0, 0]
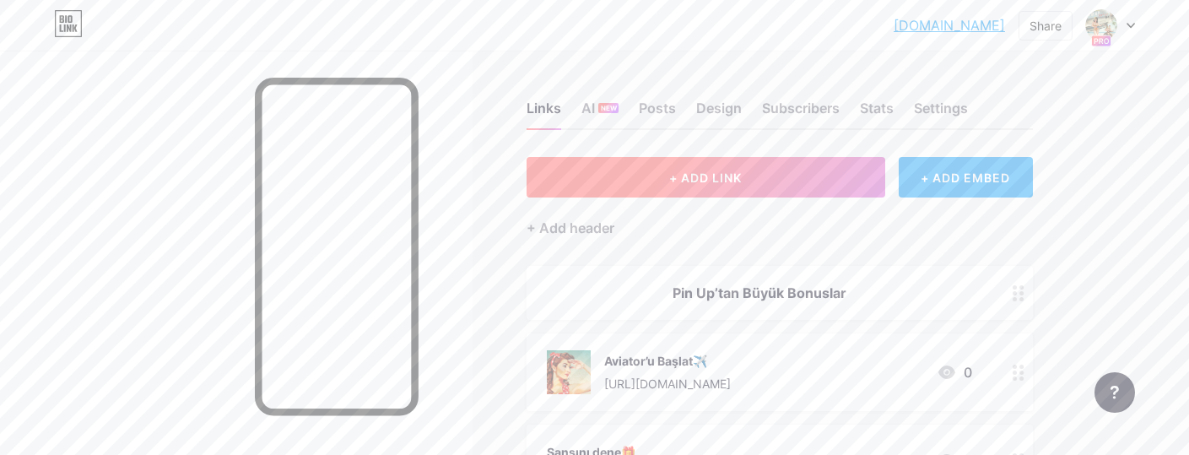
click at [738, 173] on span "+ ADD LINK" at bounding box center [705, 177] width 73 height 14
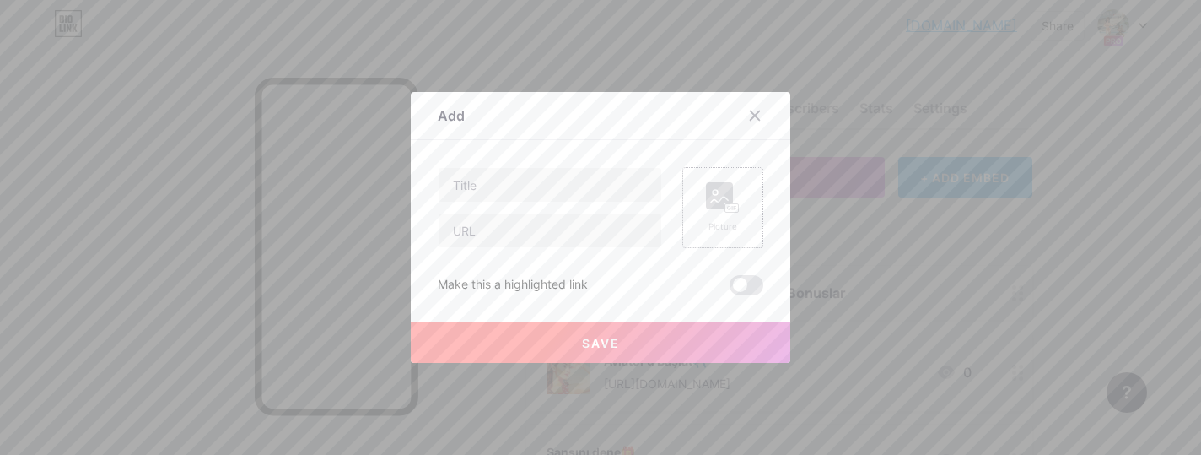
click at [731, 198] on rect at bounding box center [719, 195] width 27 height 27
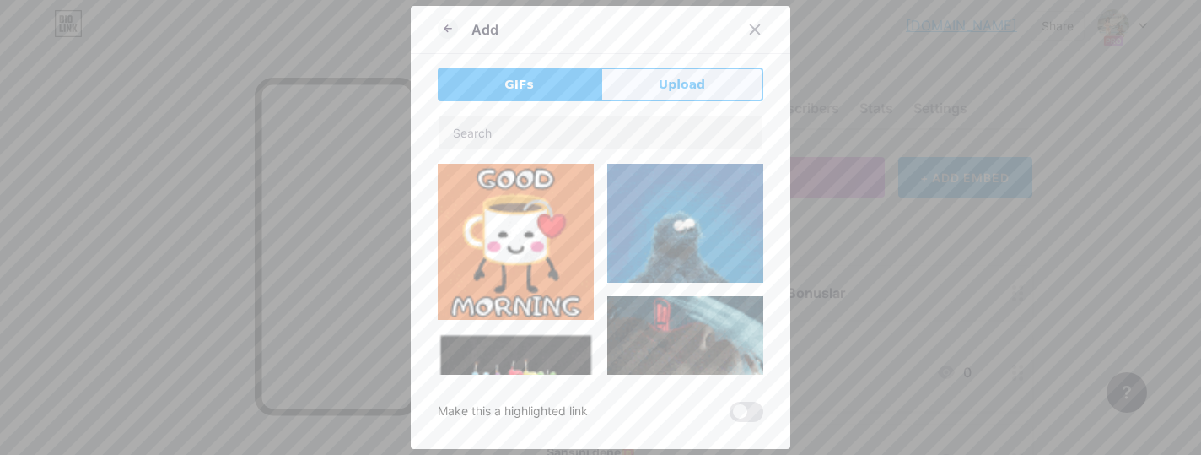
click at [663, 82] on span "Upload" at bounding box center [682, 85] width 46 height 18
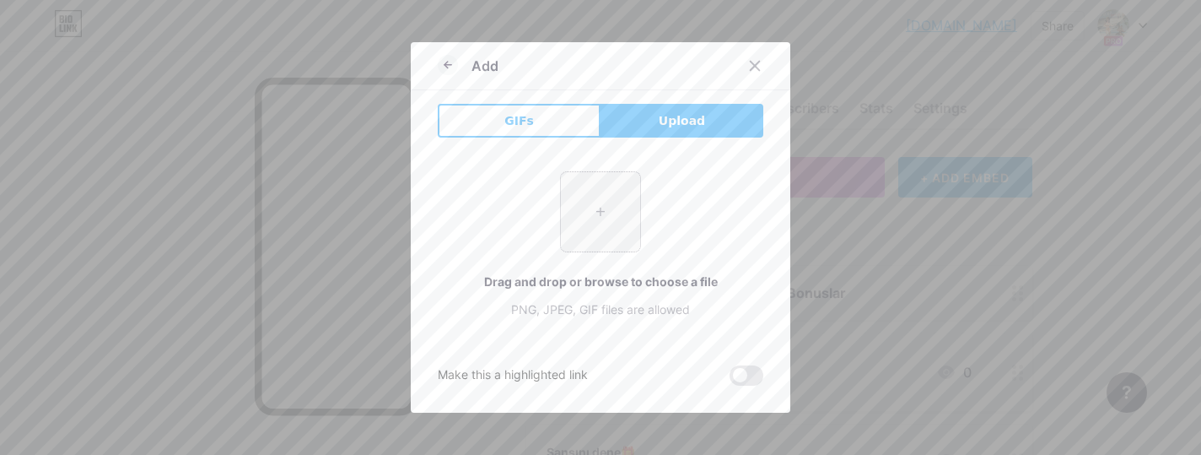
click at [597, 200] on input "file" at bounding box center [600, 211] width 79 height 79
type input "C:\fakepath\pin1.jpg"
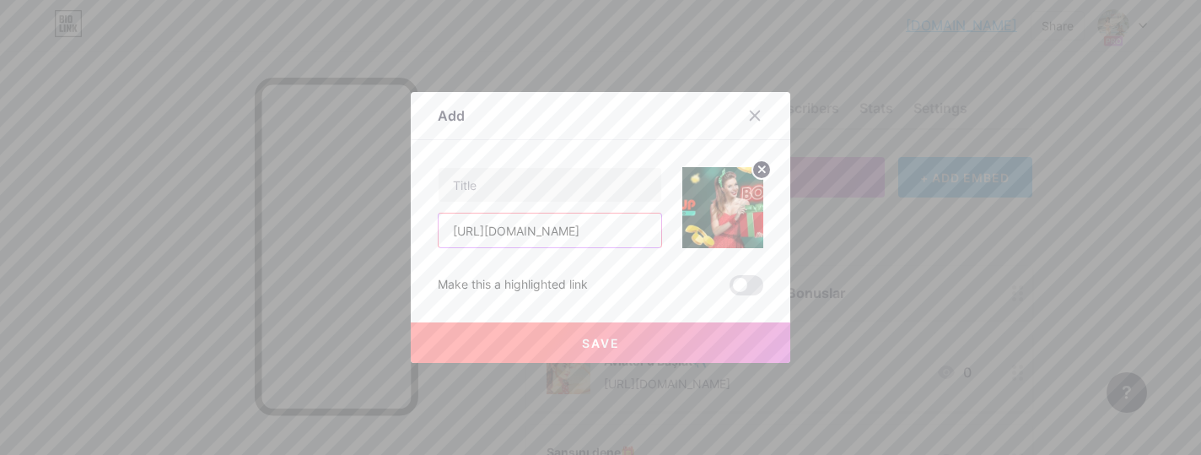
type input "[URL][DOMAIN_NAME]"
click at [757, 173] on circle at bounding box center [761, 169] width 19 height 19
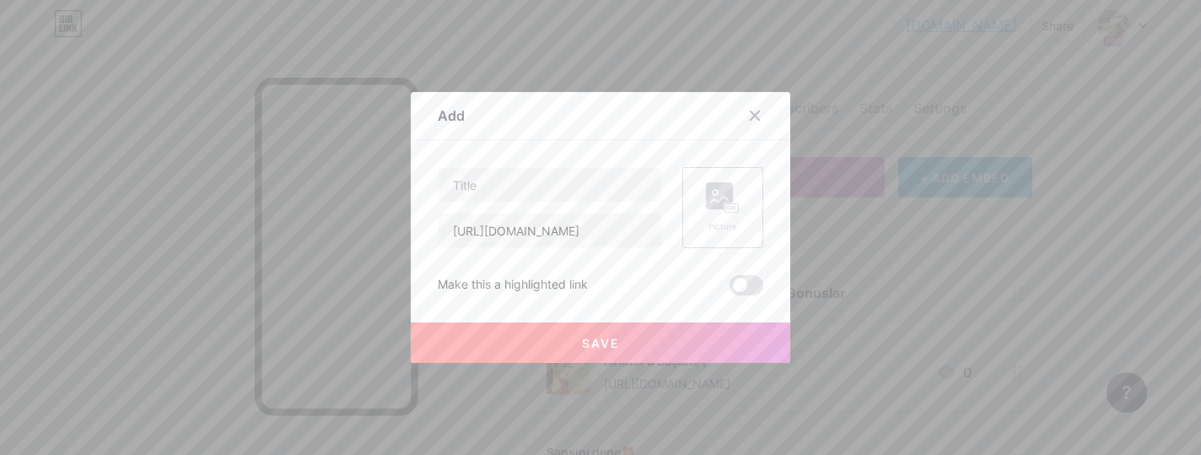
click at [725, 219] on div "Picture" at bounding box center [723, 207] width 34 height 51
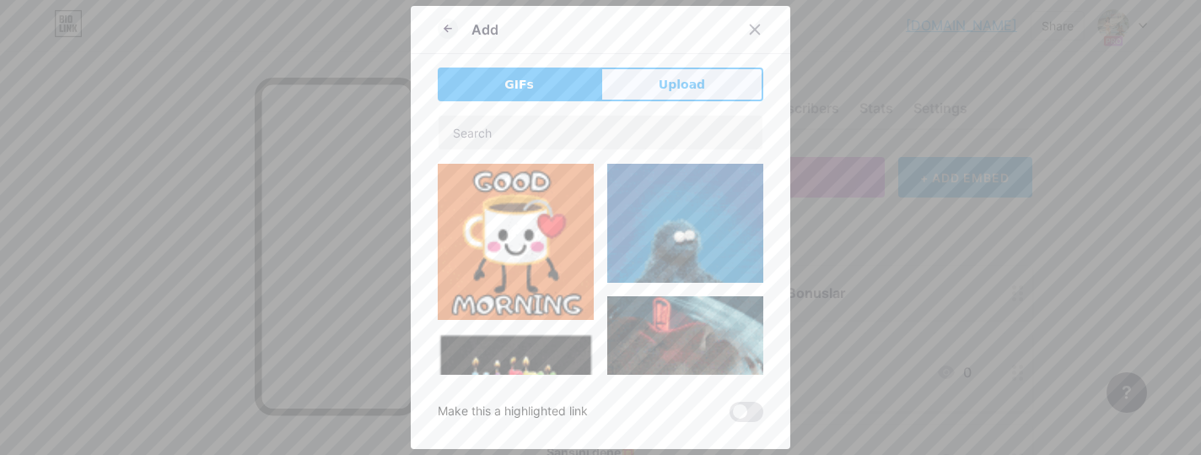
click at [635, 93] on button "Upload" at bounding box center [682, 84] width 163 height 34
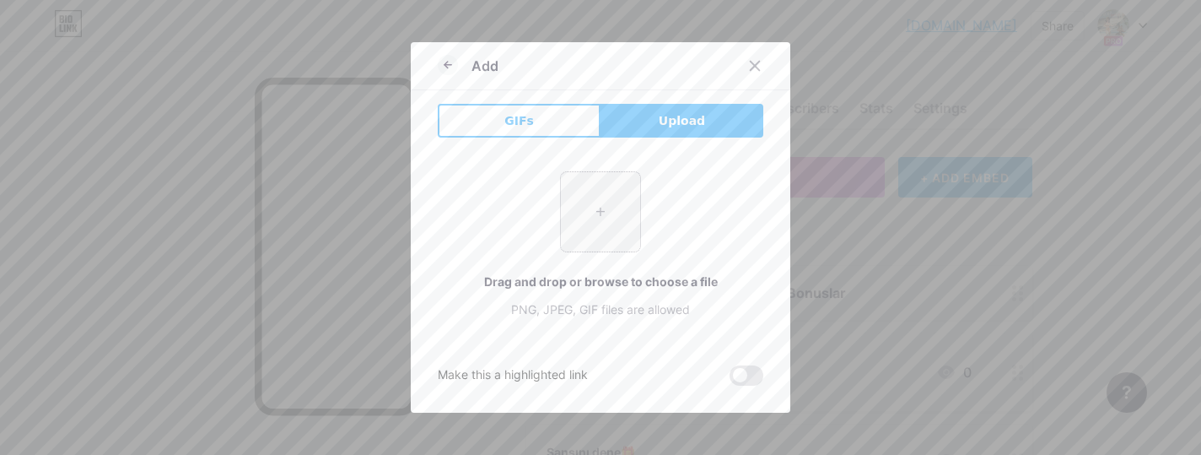
click at [601, 211] on input "file" at bounding box center [600, 211] width 79 height 79
type input "C:\fakepath\photo_6203968023442868395_x.jpg"
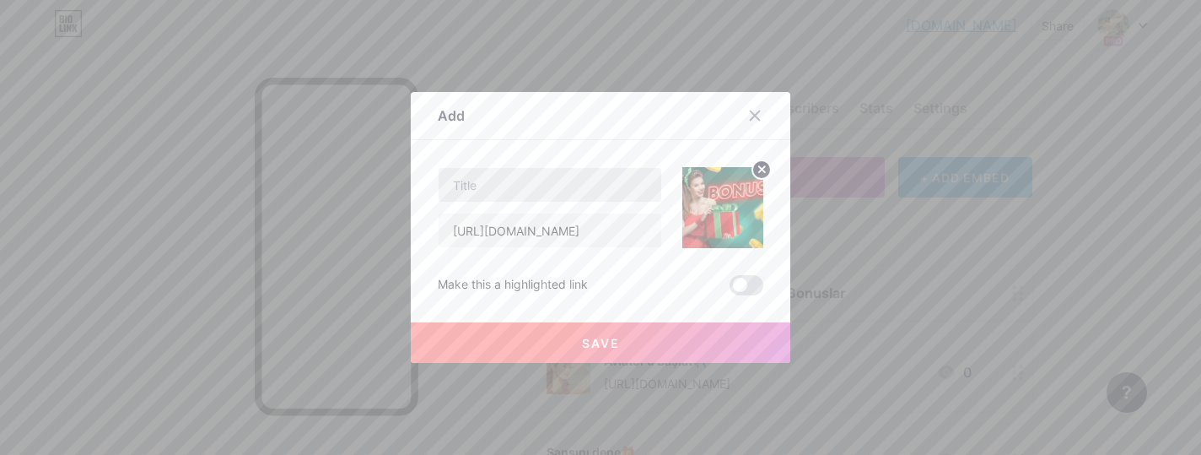
click at [491, 189] on input "text" at bounding box center [550, 185] width 223 height 34
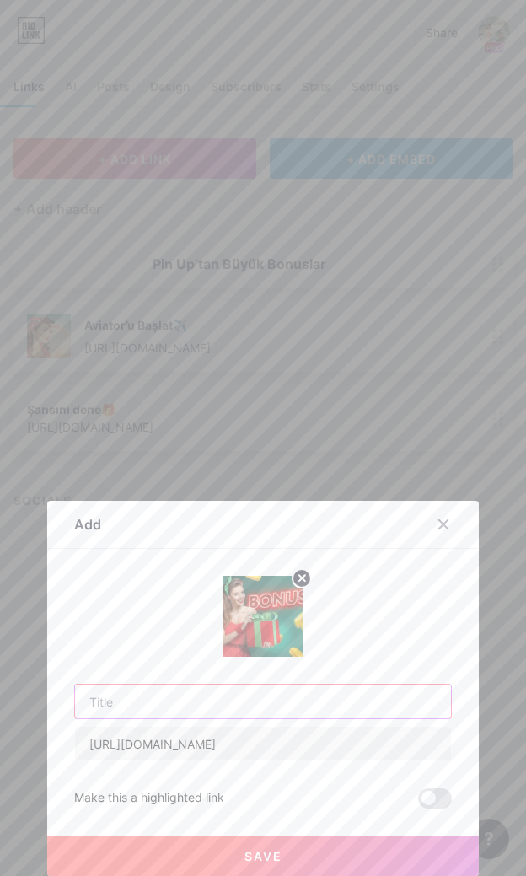
paste input "[PERSON_NAME]"
click at [447, 441] on span at bounding box center [435, 799] width 34 height 20
click at [418, 441] on input "checkbox" at bounding box center [418, 803] width 0 height 0
click at [180, 441] on input "[PERSON_NAME]" at bounding box center [263, 702] width 376 height 34
paste input "🚀"
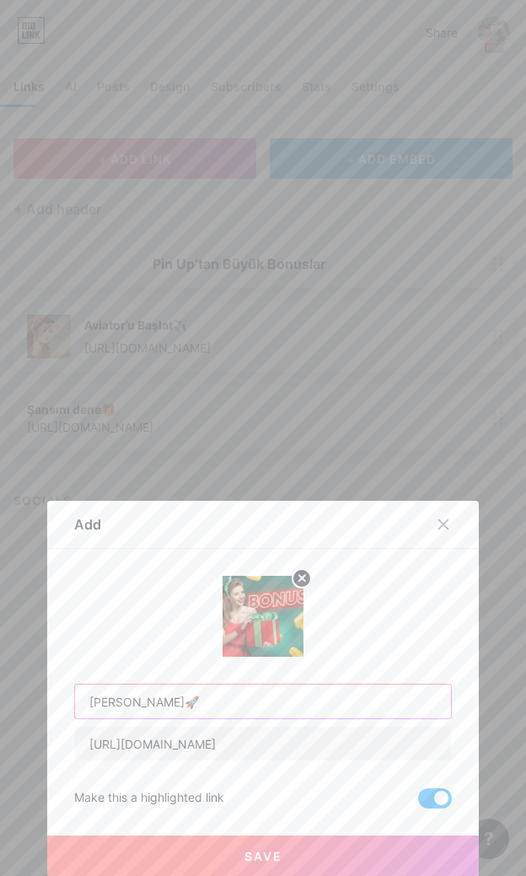
type input "[PERSON_NAME]🚀"
click at [229, 441] on button "Save" at bounding box center [263, 856] width 432 height 40
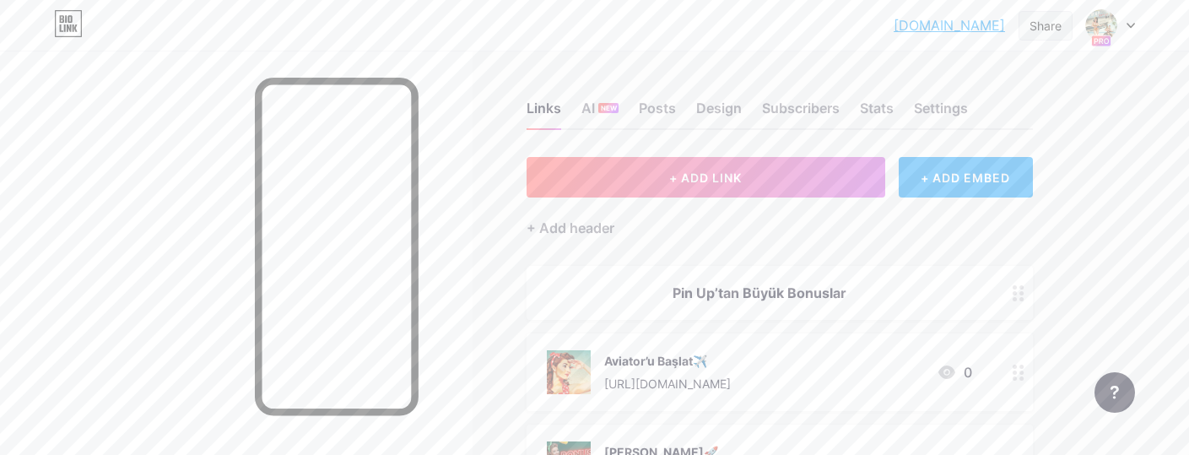
drag, startPoint x: 871, startPoint y: 18, endPoint x: 1018, endPoint y: 16, distance: 147.6
click at [1018, 16] on div "[DOMAIN_NAME]... [DOMAIN_NAME] Share Switch accounts Pin Up Kanatlar [DOMAIN_NA…" at bounding box center [594, 25] width 1189 height 30
click at [790, 8] on div "[DOMAIN_NAME]... [DOMAIN_NAME] Share Switch accounts Pin Up Kanatlar [DOMAIN_NA…" at bounding box center [594, 25] width 1189 height 51
click at [1039, 30] on div "Share" at bounding box center [1045, 26] width 32 height 18
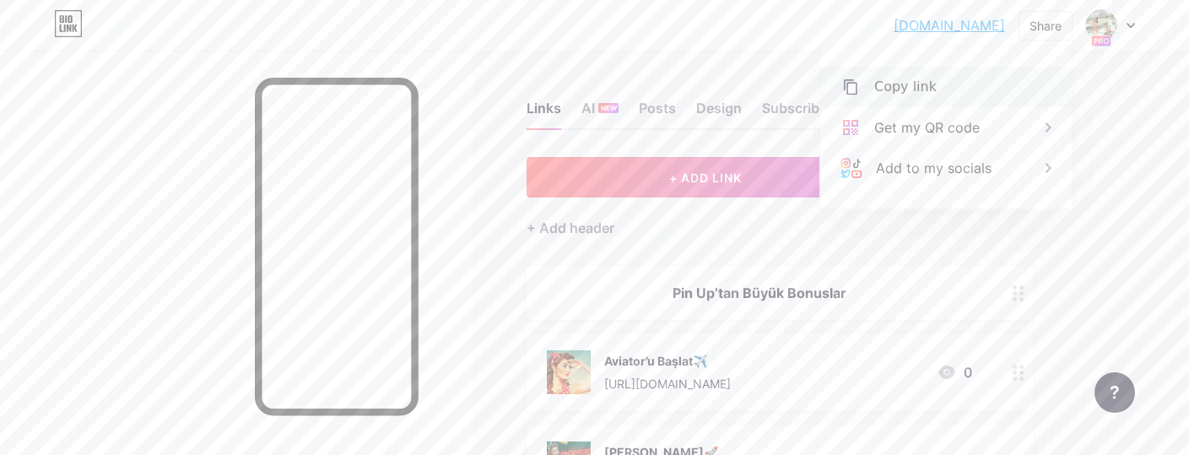
click at [885, 77] on div "Copy link" at bounding box center [905, 87] width 62 height 20
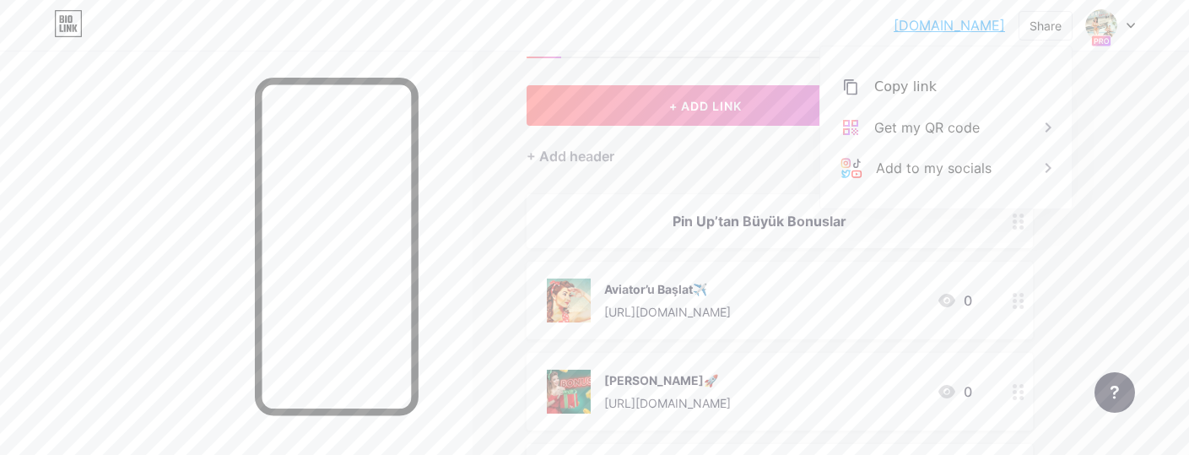
scroll to position [76, 0]
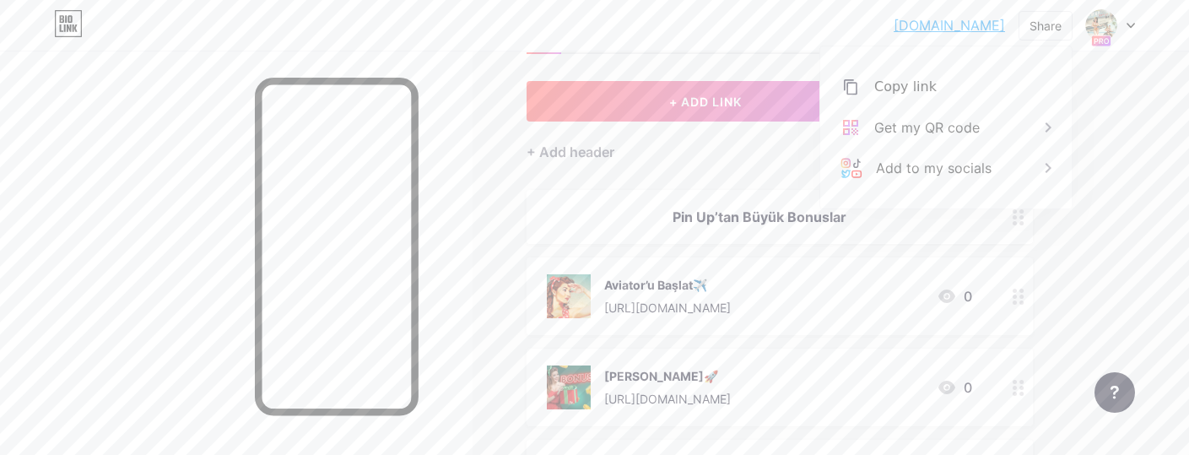
click at [730, 368] on div "[PERSON_NAME]🚀" at bounding box center [667, 376] width 127 height 18
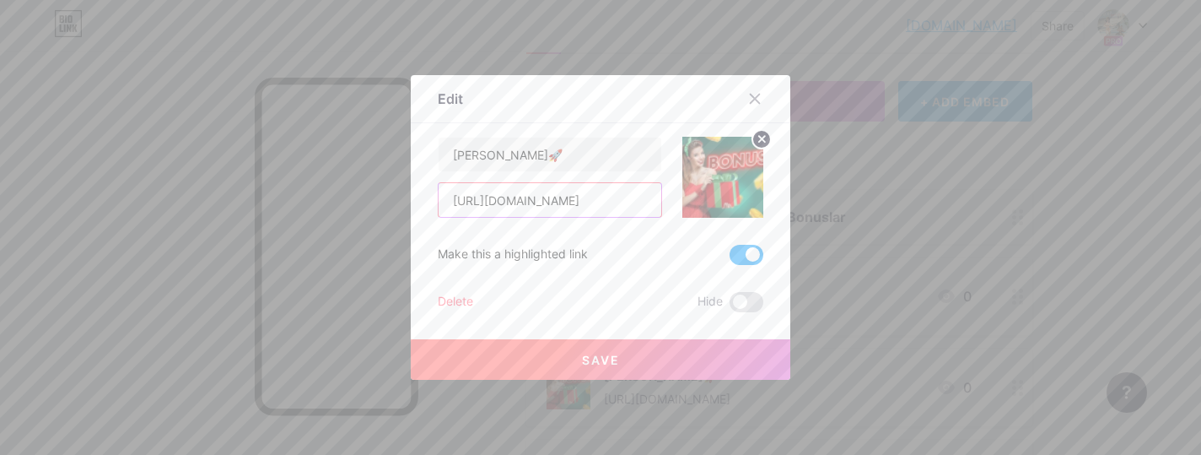
click at [539, 198] on input "[URL][DOMAIN_NAME]" at bounding box center [550, 200] width 223 height 34
paste input "[URL][DOMAIN_NAME]"
type input "[URL][DOMAIN_NAME]"
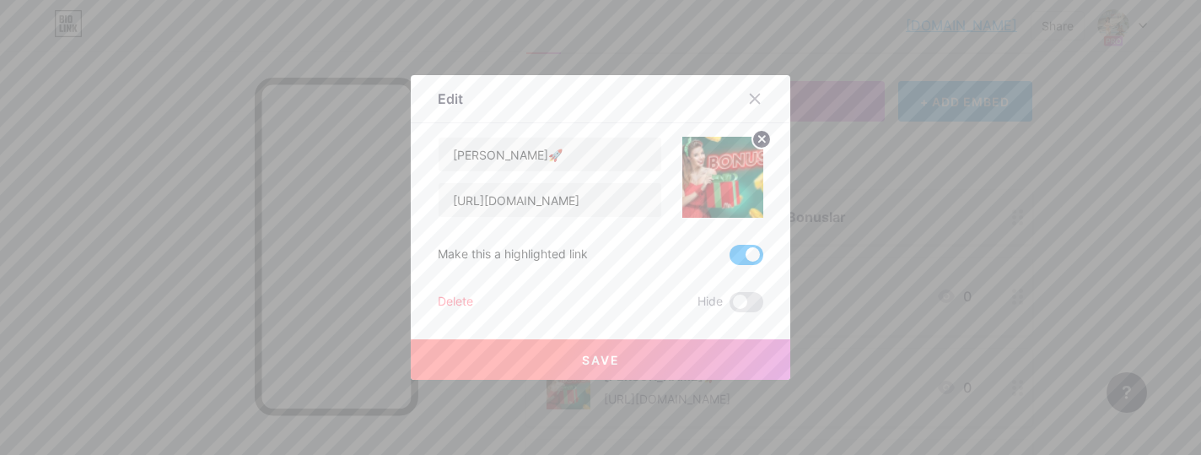
click at [537, 348] on button "Save" at bounding box center [601, 359] width 380 height 40
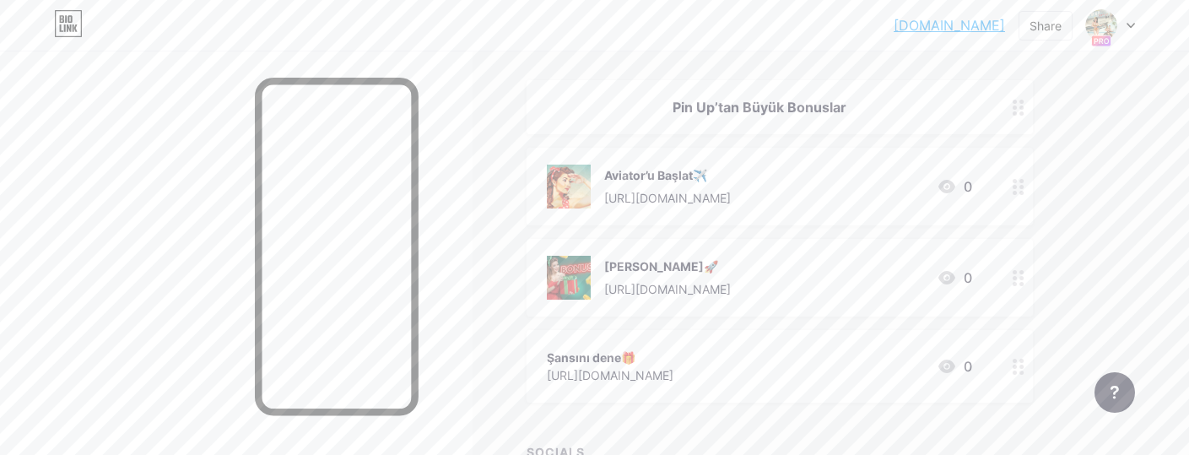
scroll to position [194, 0]
